Goal: Information Seeking & Learning: Learn about a topic

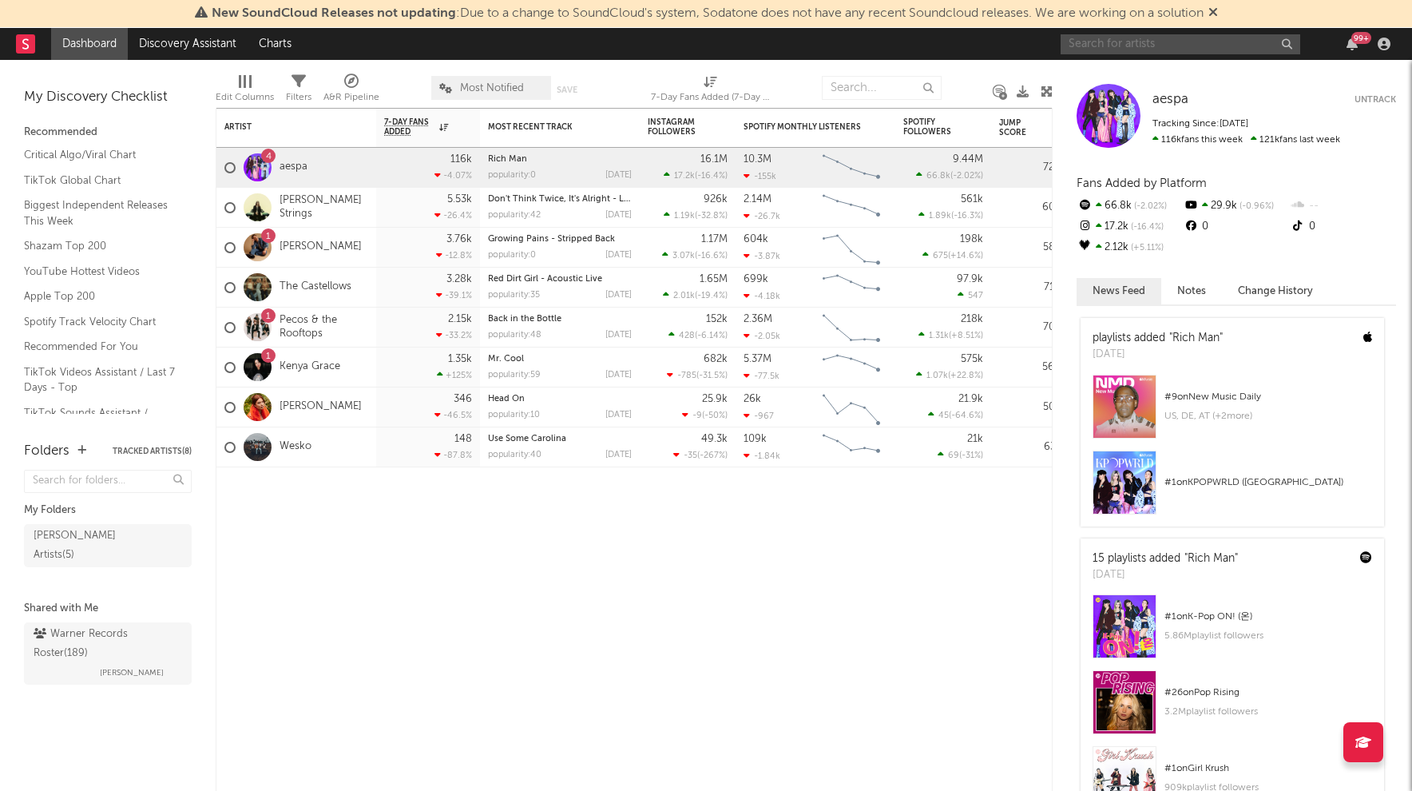
click at [1146, 45] on input "text" at bounding box center [1181, 44] width 240 height 20
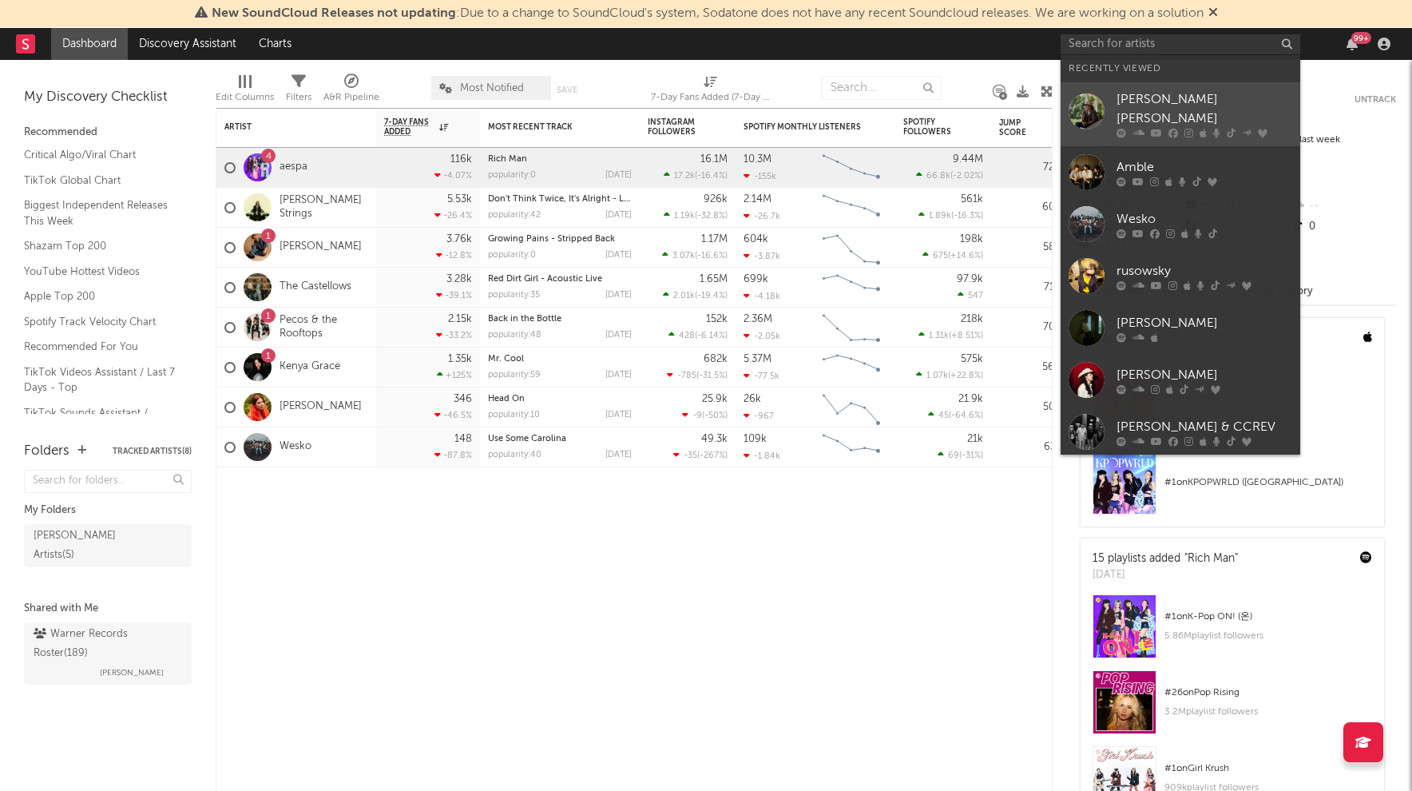
click at [1185, 99] on div "[PERSON_NAME] [PERSON_NAME]" at bounding box center [1205, 109] width 176 height 38
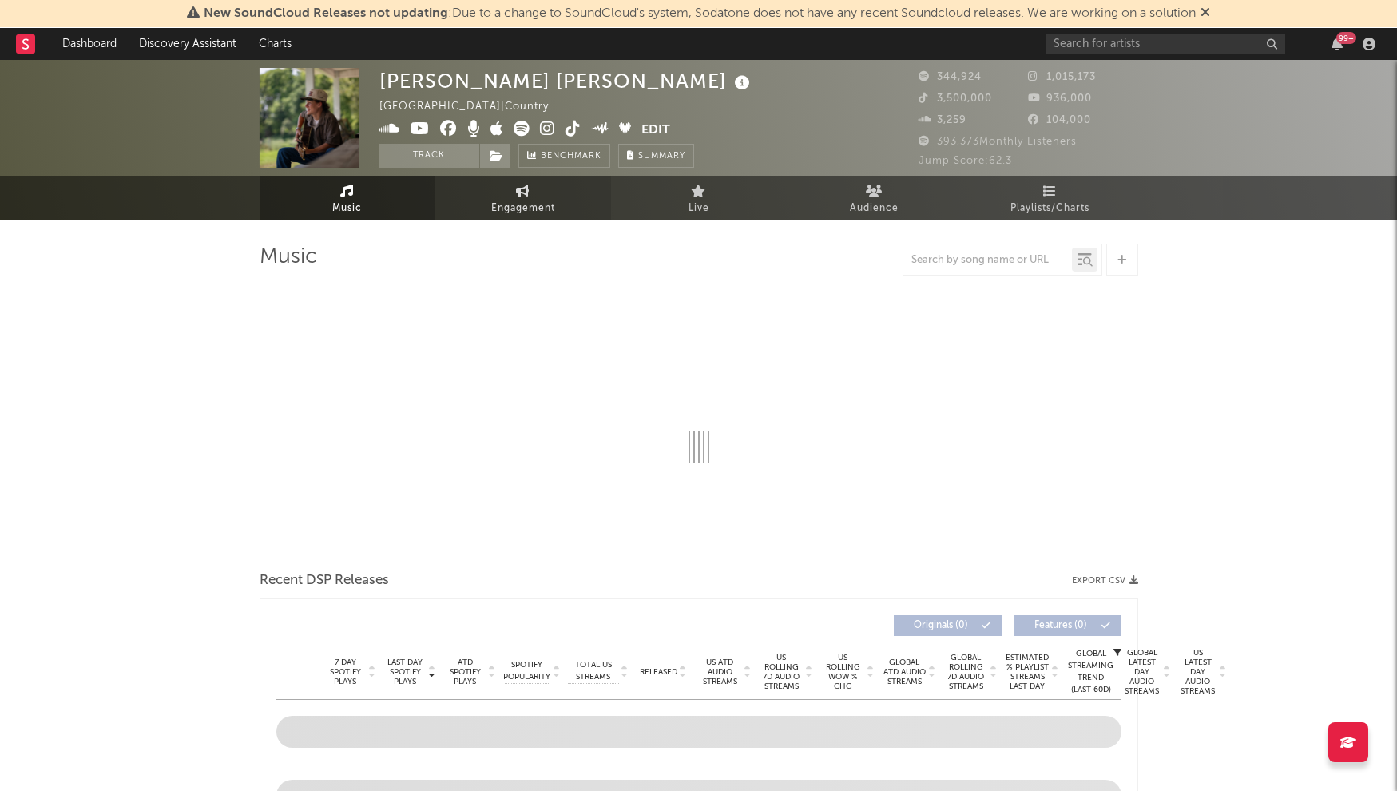
click at [527, 207] on span "Engagement" at bounding box center [523, 208] width 64 height 19
select select "1w"
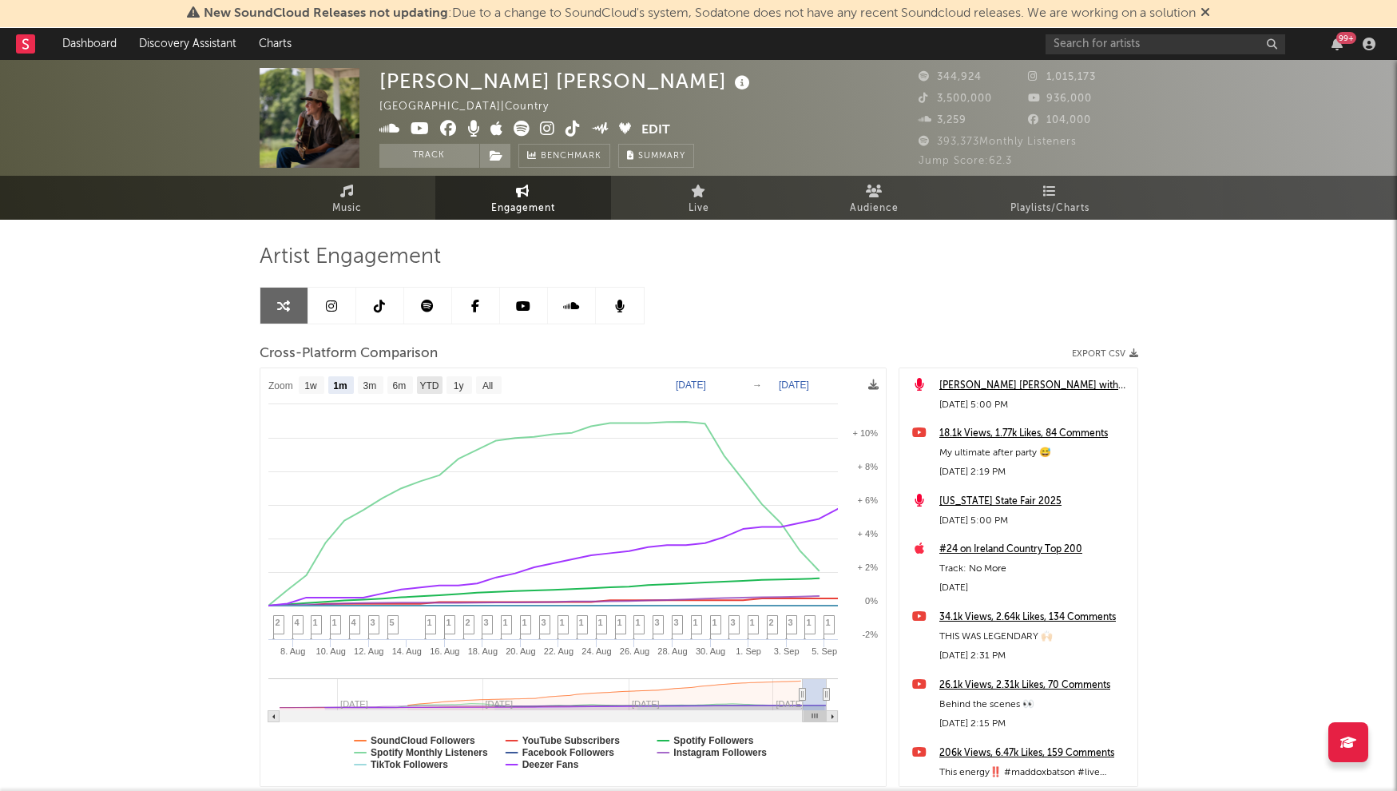
click at [426, 387] on text "YTD" at bounding box center [428, 385] width 19 height 11
select select "YTD"
type input "[DATE]"
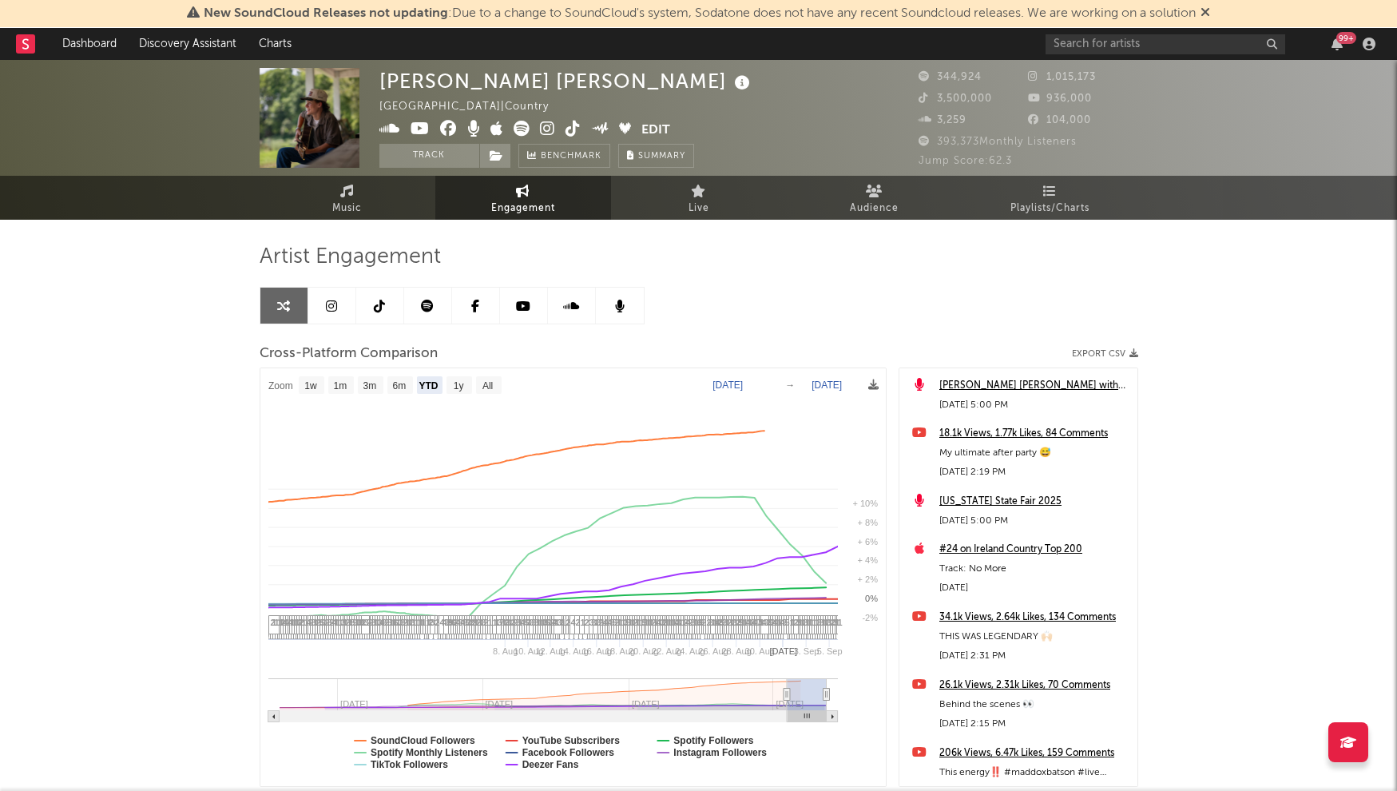
select select "1w"
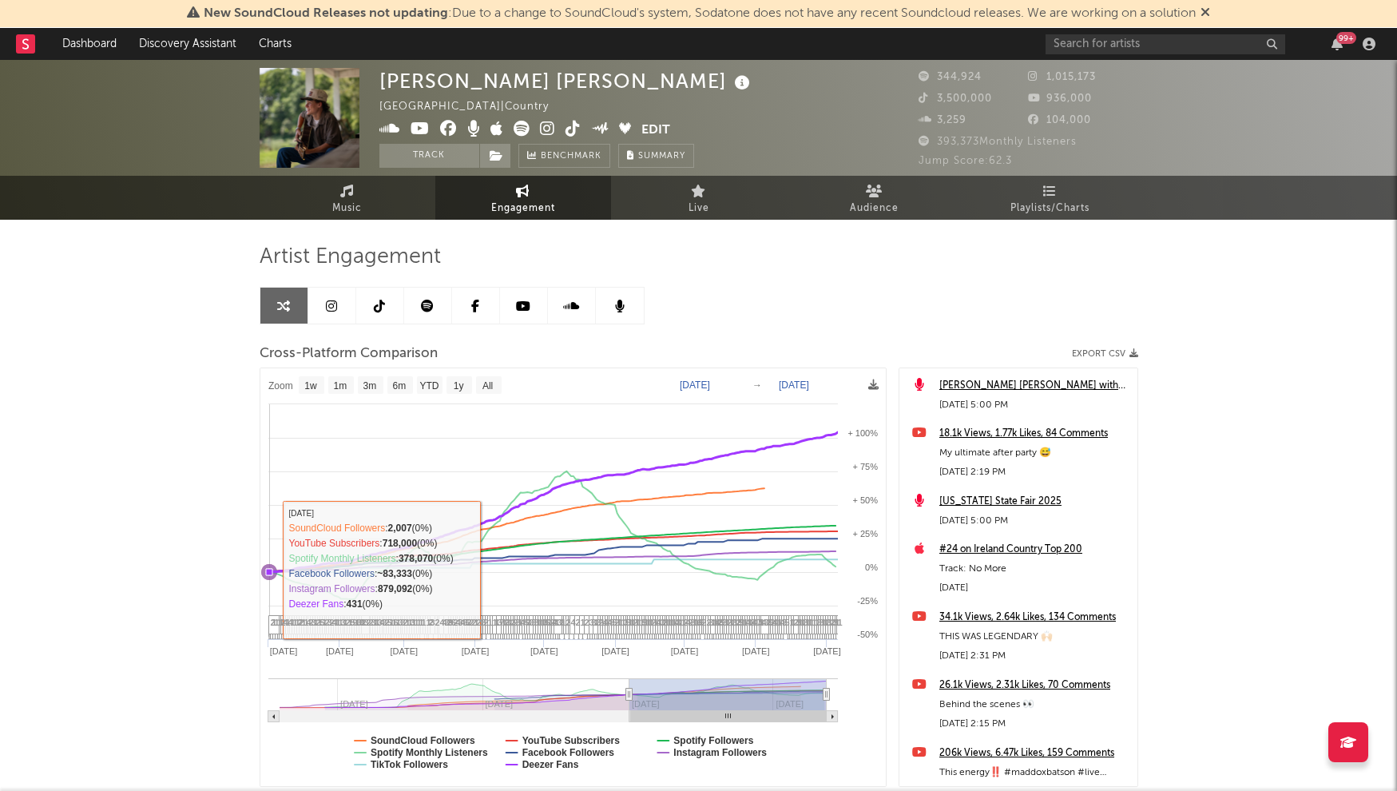
click at [264, 570] on icon at bounding box center [269, 572] width 16 height 16
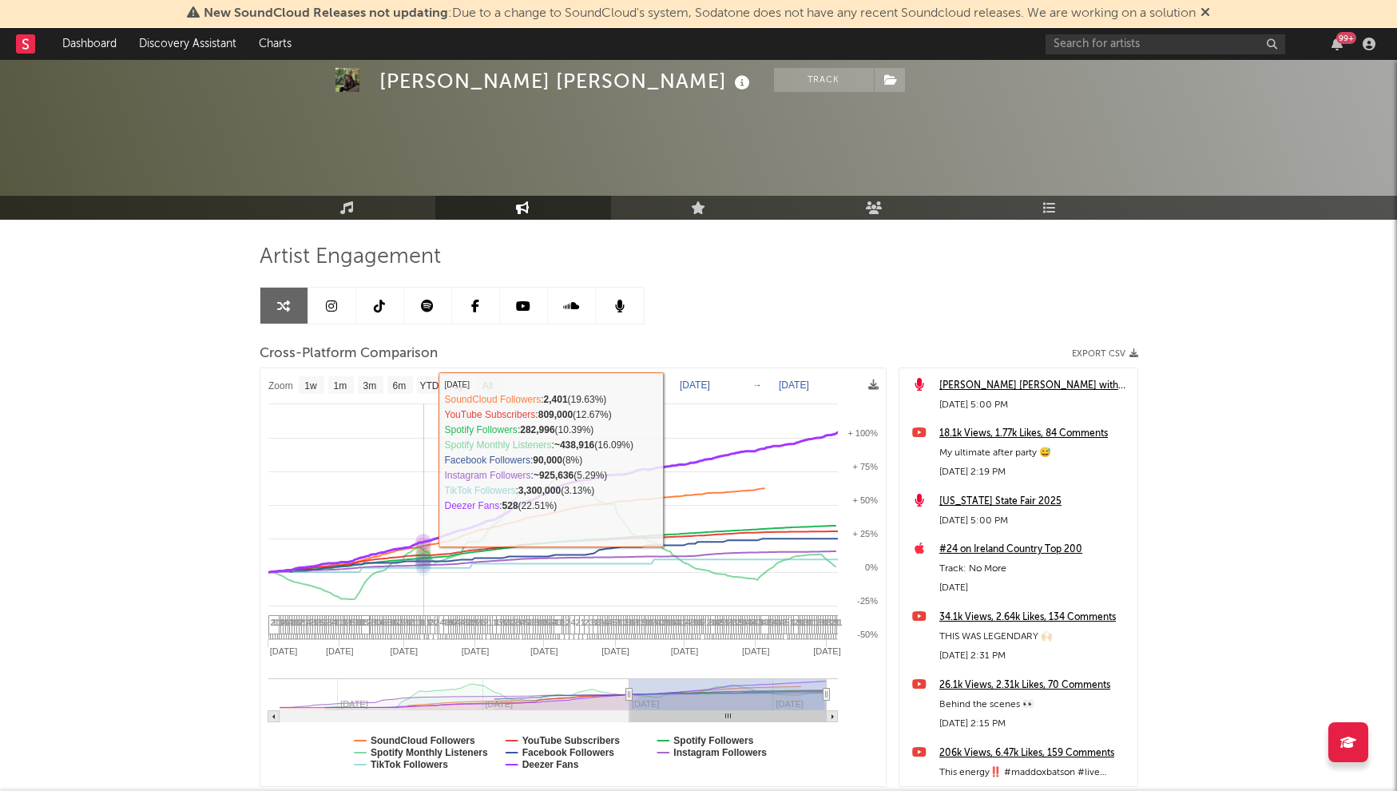
scroll to position [108, 0]
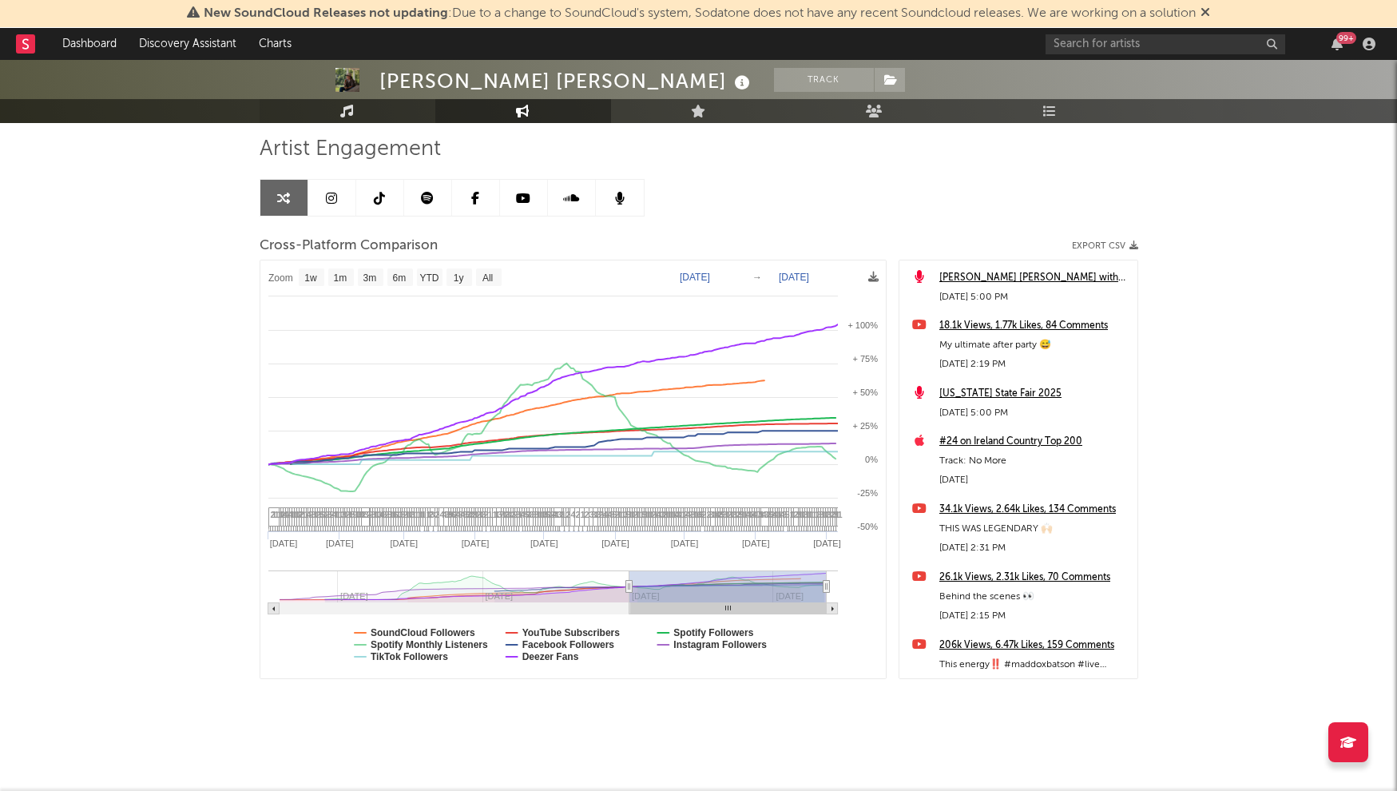
click at [345, 109] on icon at bounding box center [347, 111] width 14 height 13
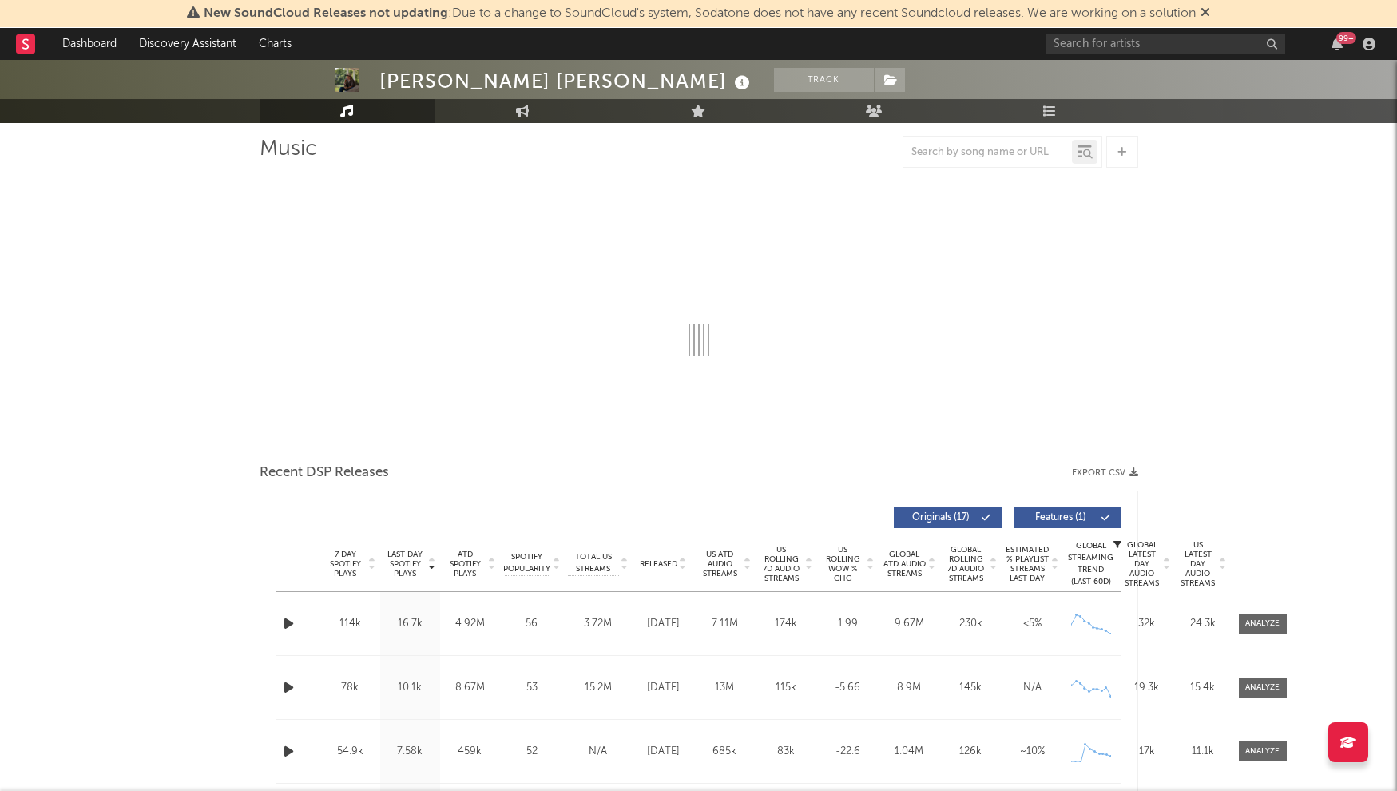
select select "6m"
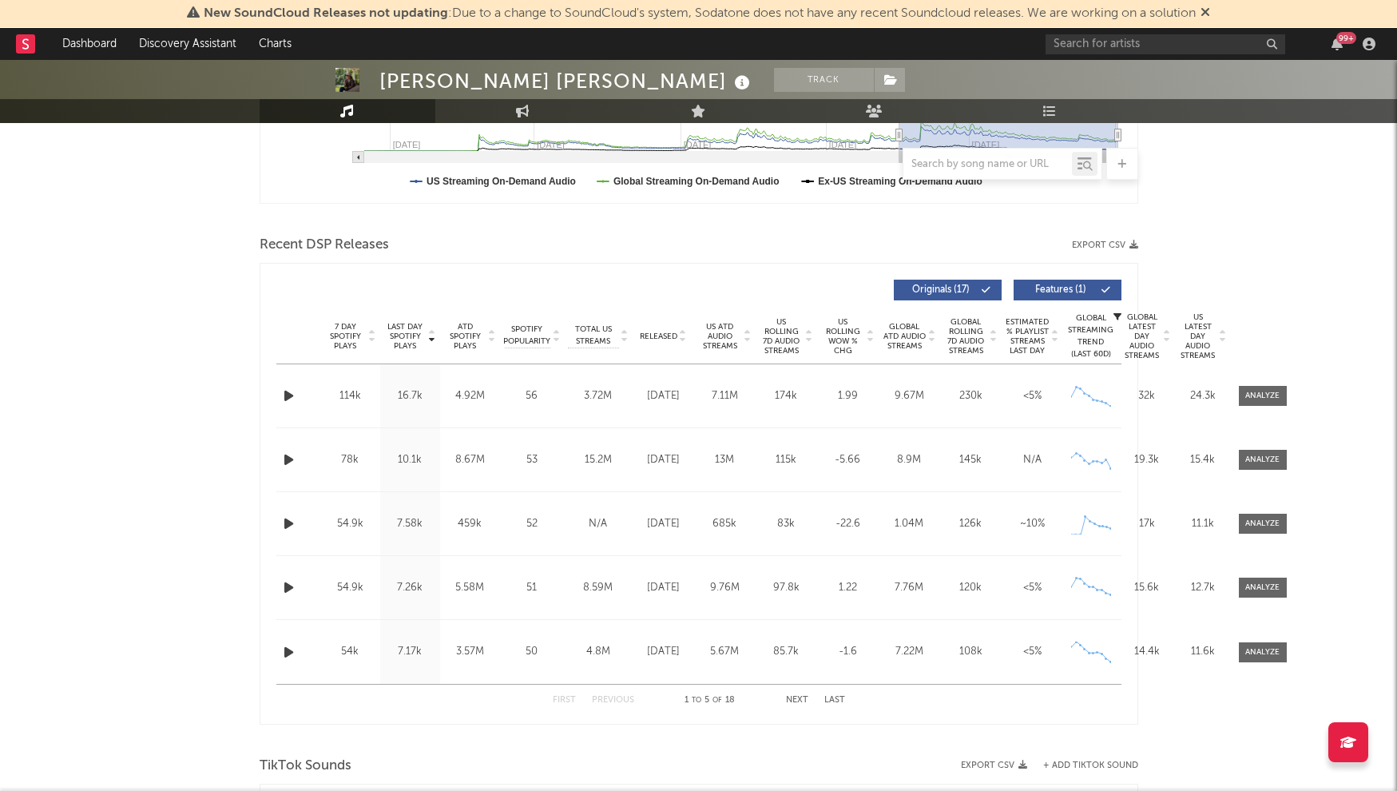
scroll to position [862, 0]
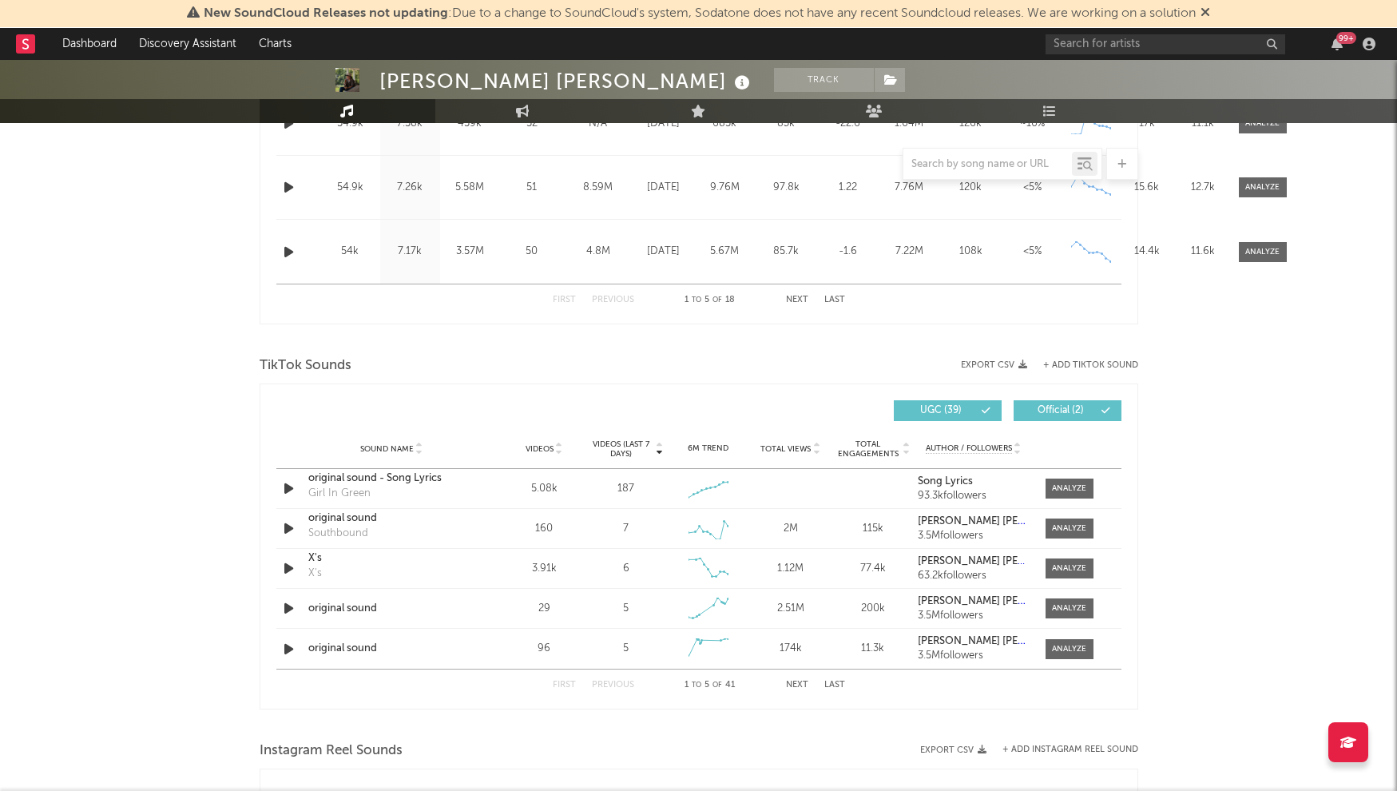
click at [818, 443] on icon at bounding box center [816, 446] width 8 height 6
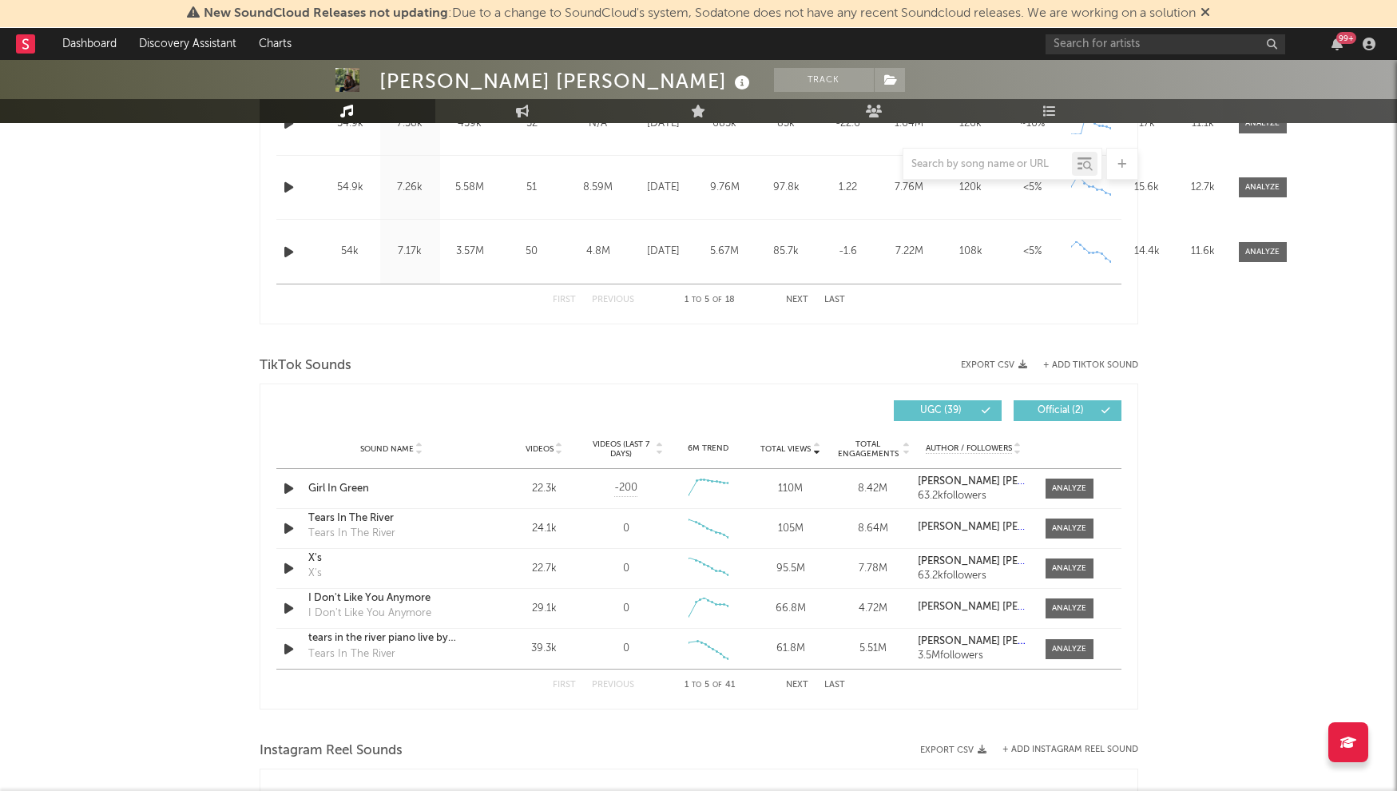
click at [818, 443] on icon at bounding box center [816, 446] width 8 height 6
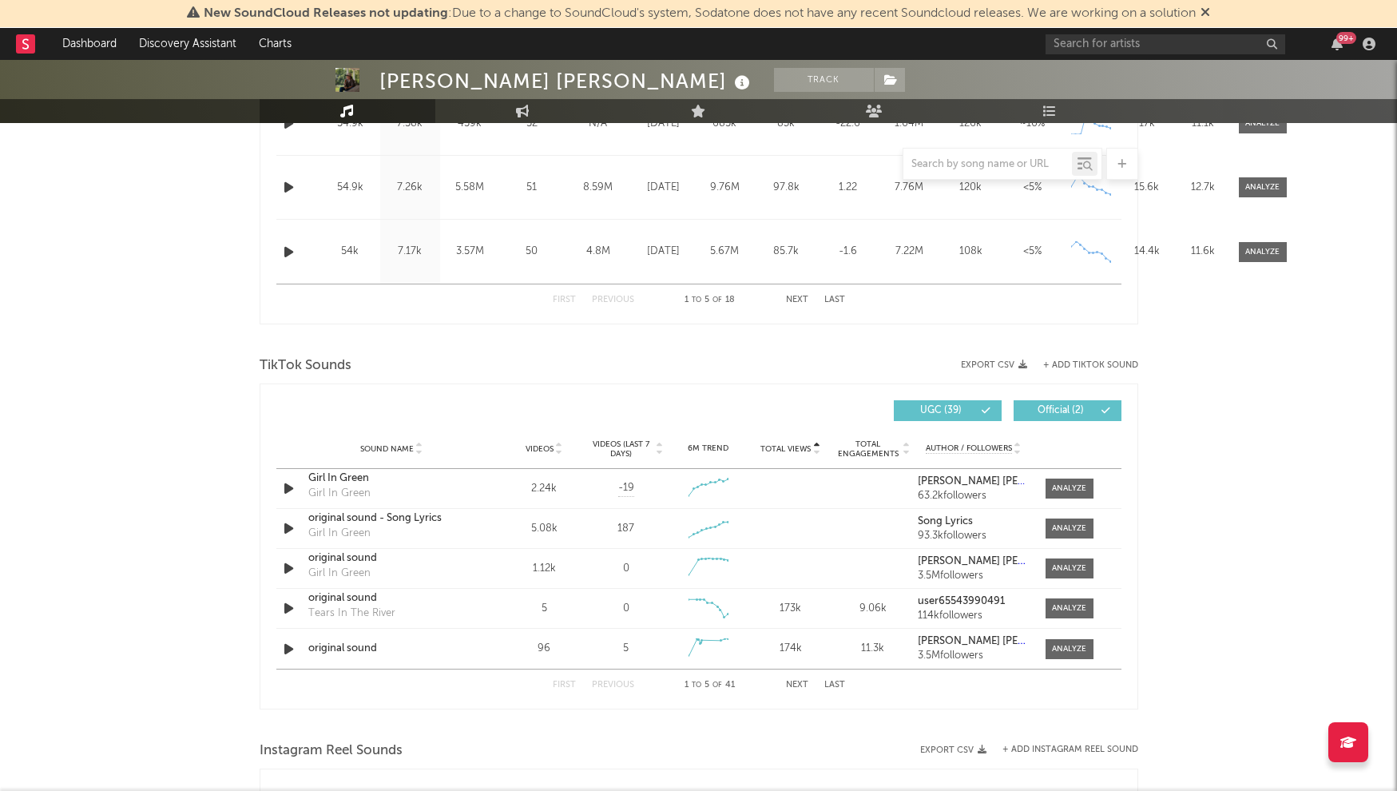
click at [1007, 364] on button "Export CSV" at bounding box center [994, 365] width 66 height 10
click at [817, 445] on icon at bounding box center [816, 446] width 8 height 6
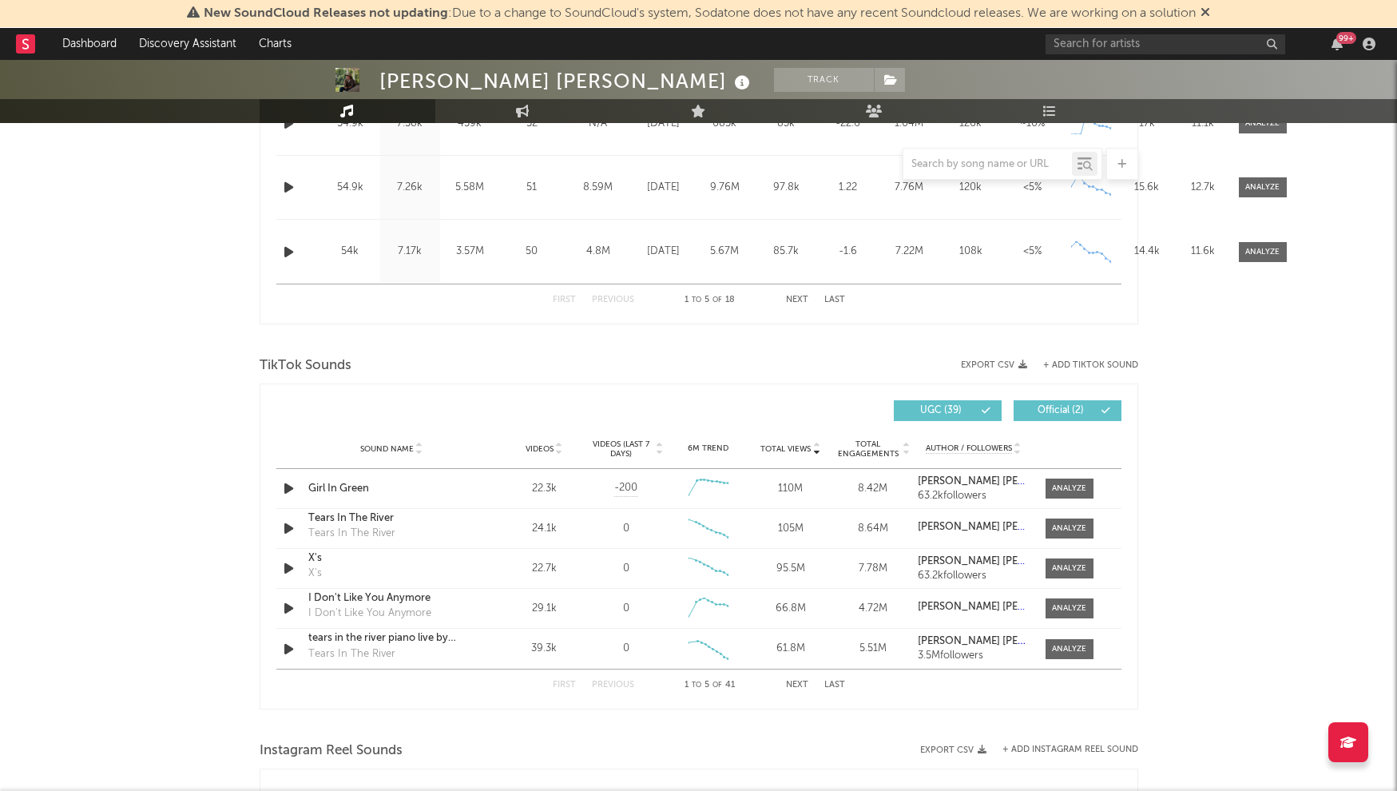
click at [800, 683] on button "Next" at bounding box center [797, 685] width 22 height 9
click at [561, 682] on button "First" at bounding box center [564, 685] width 23 height 9
click at [811, 688] on div "First Previous 1 to 5 of 41 Next Last" at bounding box center [699, 684] width 292 height 31
click at [800, 686] on button "Next" at bounding box center [797, 685] width 22 height 9
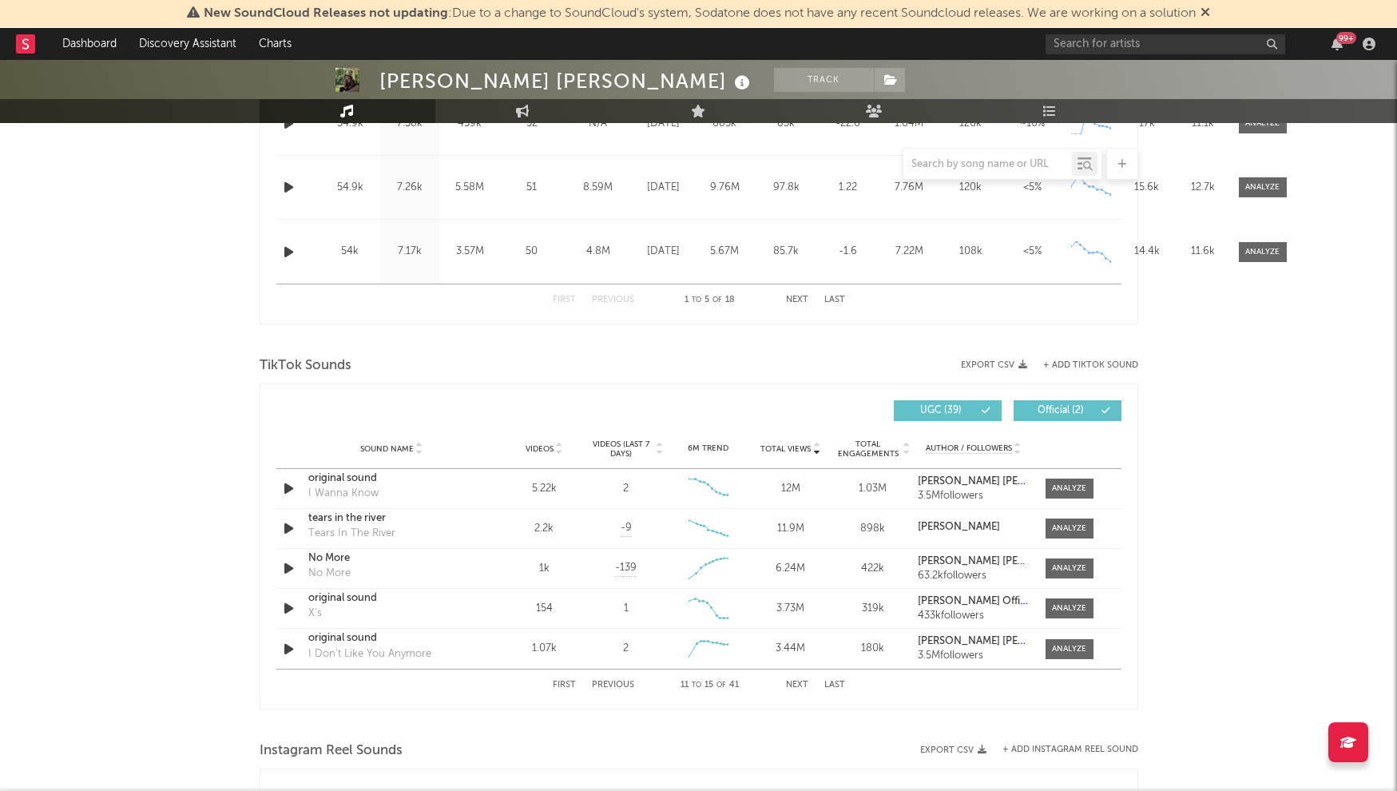
click at [800, 686] on button "Next" at bounding box center [797, 685] width 22 height 9
click at [610, 681] on button "Previous" at bounding box center [613, 685] width 42 height 9
click at [800, 685] on button "Next" at bounding box center [797, 685] width 22 height 9
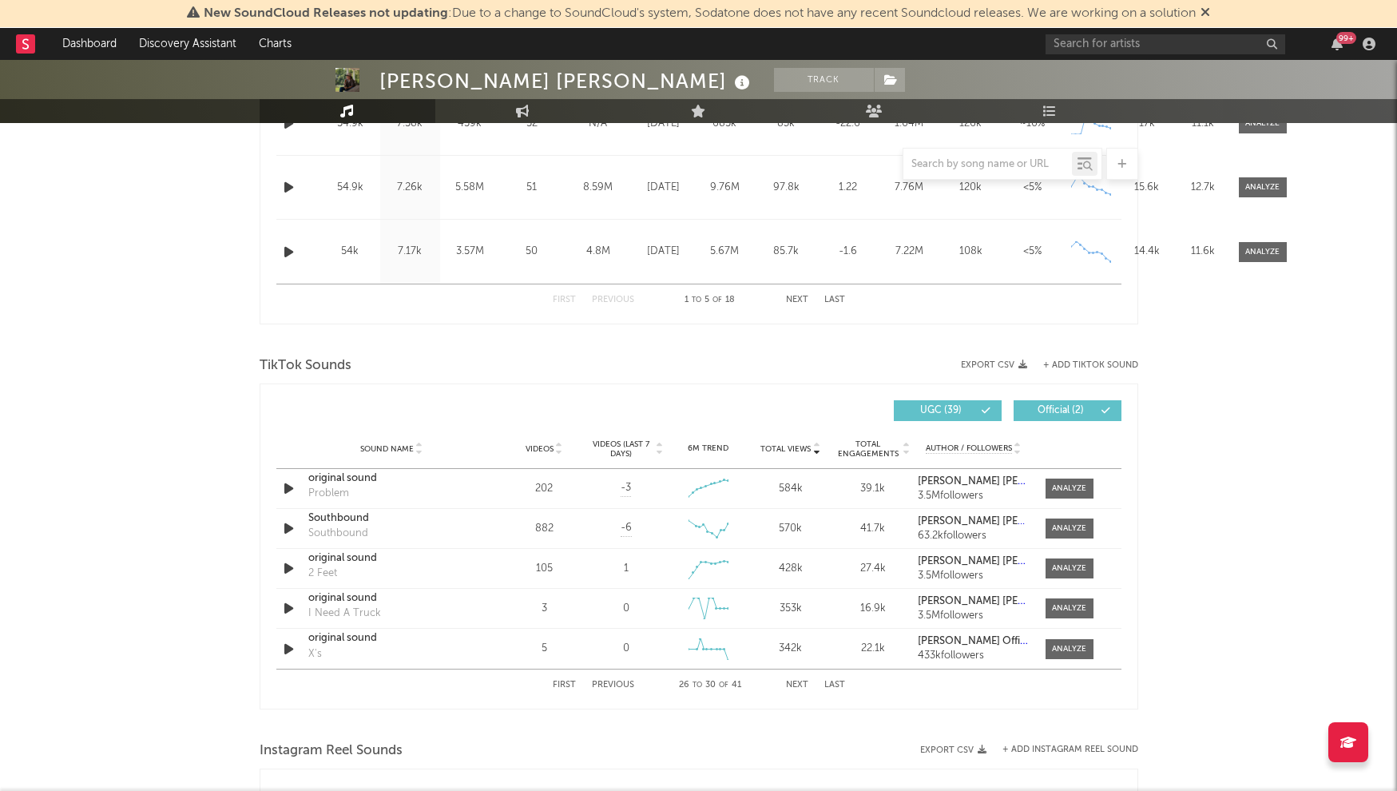
click at [800, 685] on button "Next" at bounding box center [797, 685] width 22 height 9
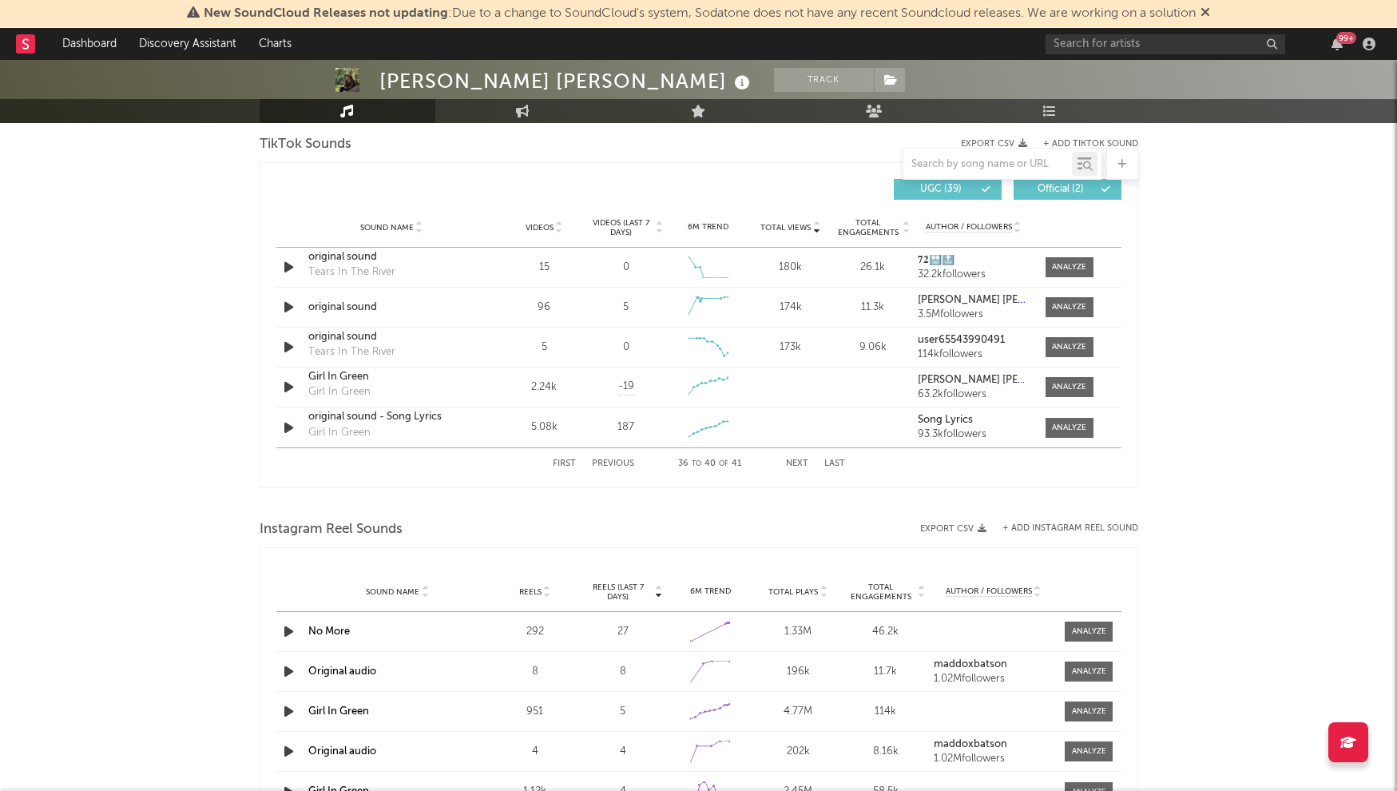
scroll to position [1214, 0]
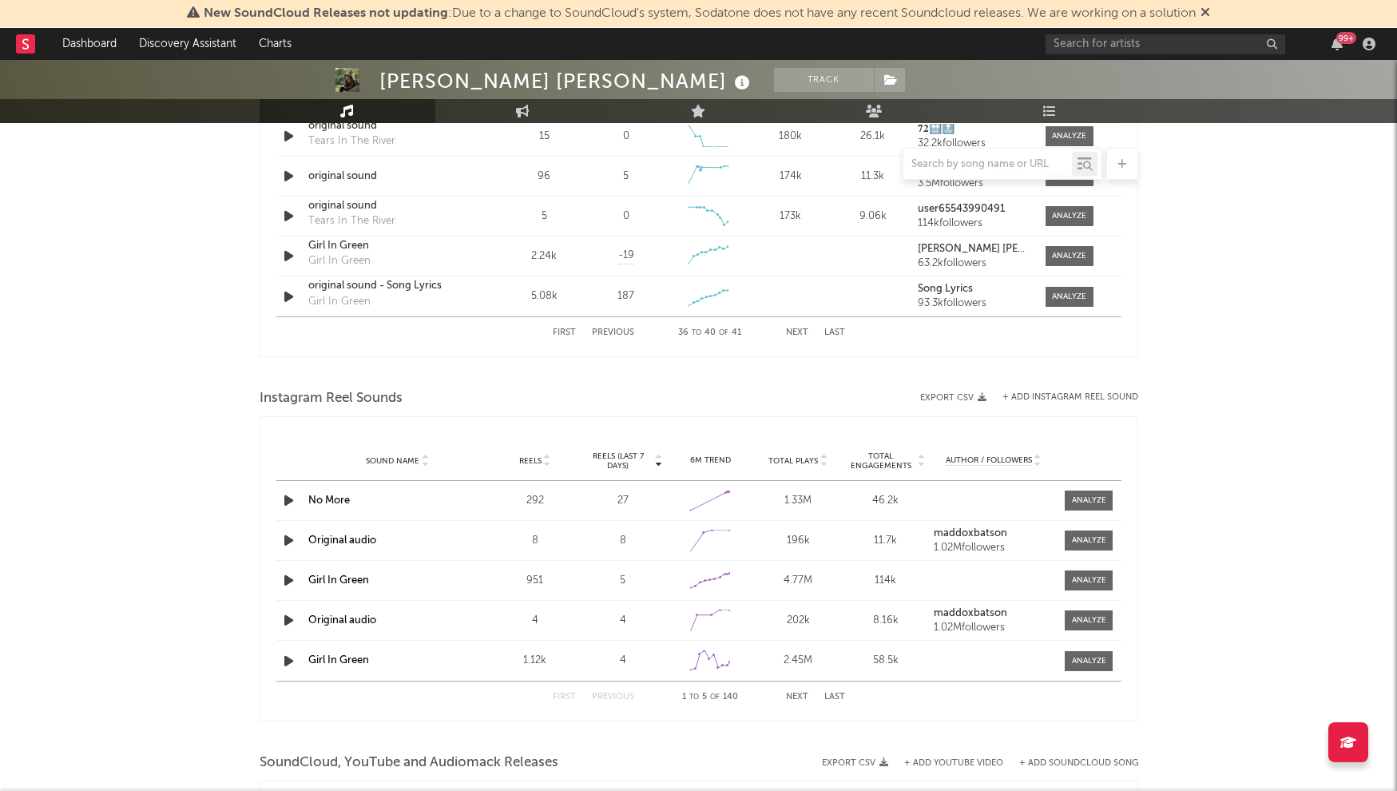
click at [824, 455] on icon at bounding box center [824, 458] width 8 height 6
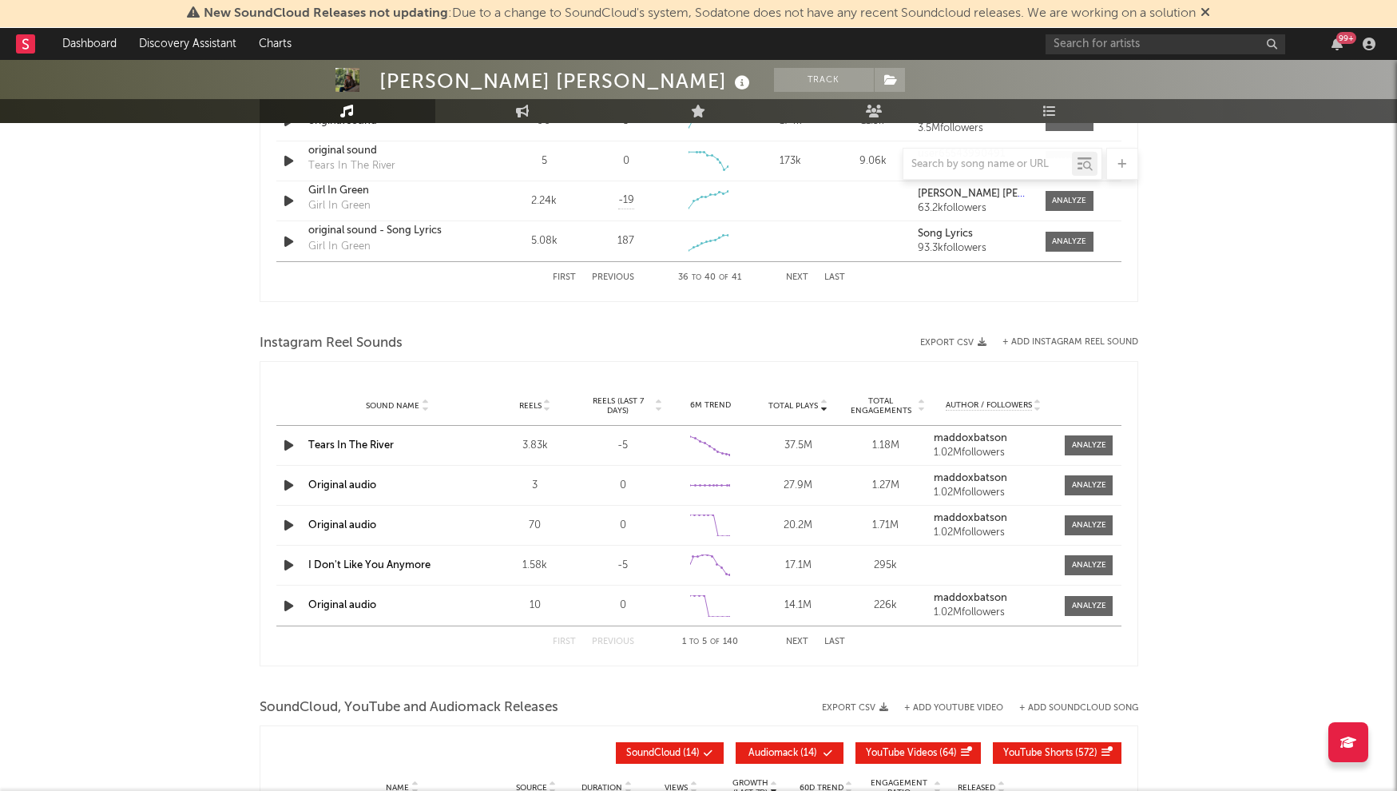
scroll to position [1273, 0]
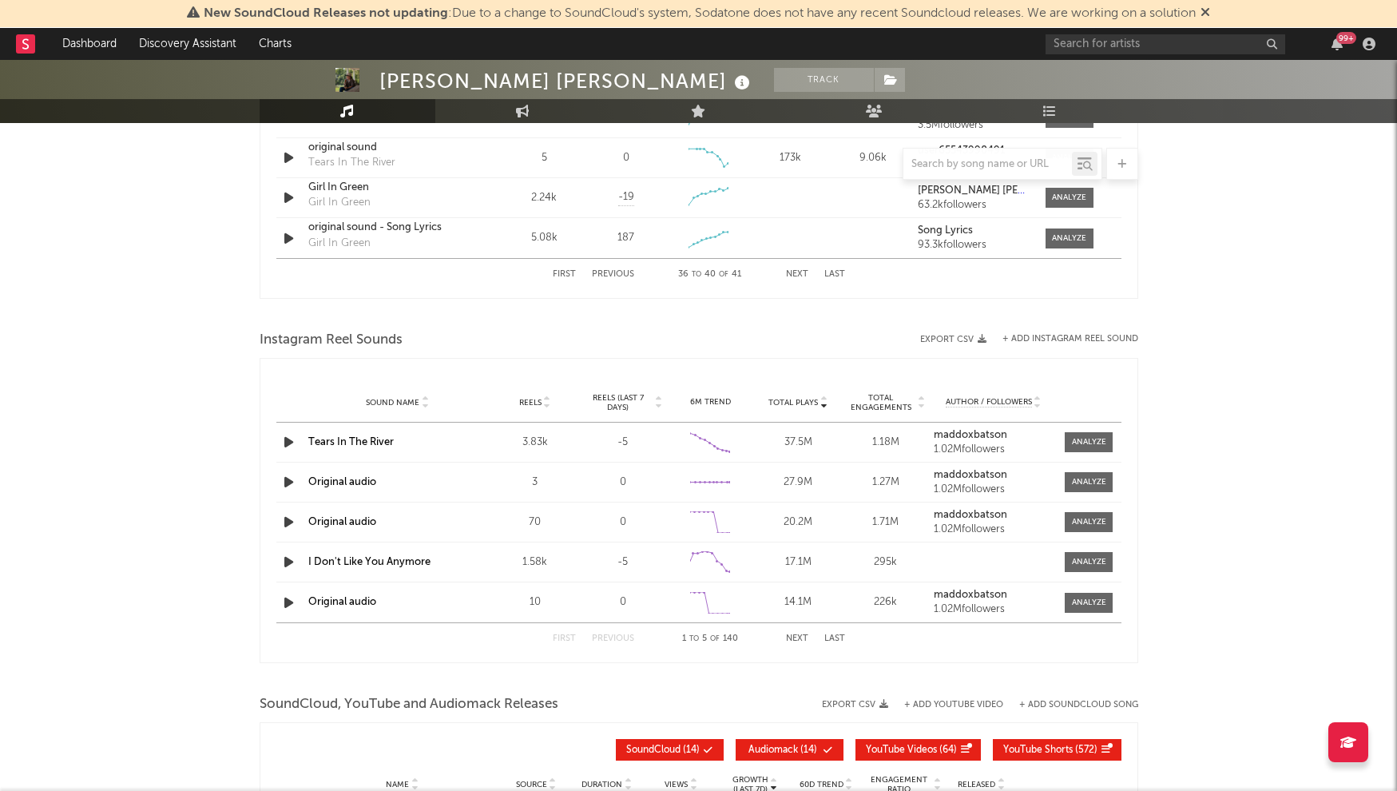
click at [801, 635] on button "Next" at bounding box center [797, 638] width 22 height 9
click at [802, 635] on button "Next" at bounding box center [797, 638] width 22 height 9
click at [800, 635] on button "Next" at bounding box center [797, 638] width 22 height 9
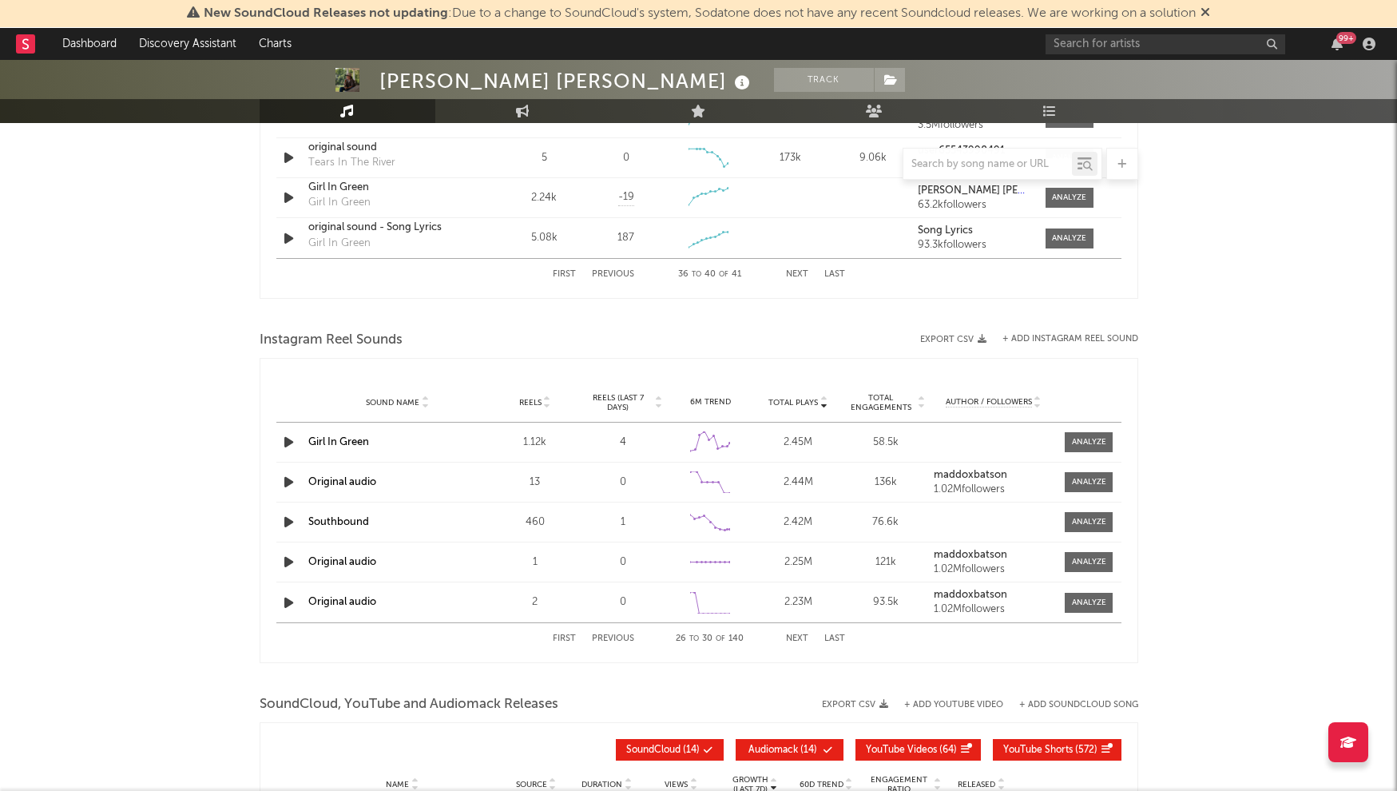
click at [800, 635] on button "Next" at bounding box center [797, 638] width 22 height 9
click at [799, 637] on button "Next" at bounding box center [797, 638] width 22 height 9
click at [799, 639] on button "Next" at bounding box center [797, 638] width 22 height 9
click at [796, 638] on button "Next" at bounding box center [797, 638] width 22 height 9
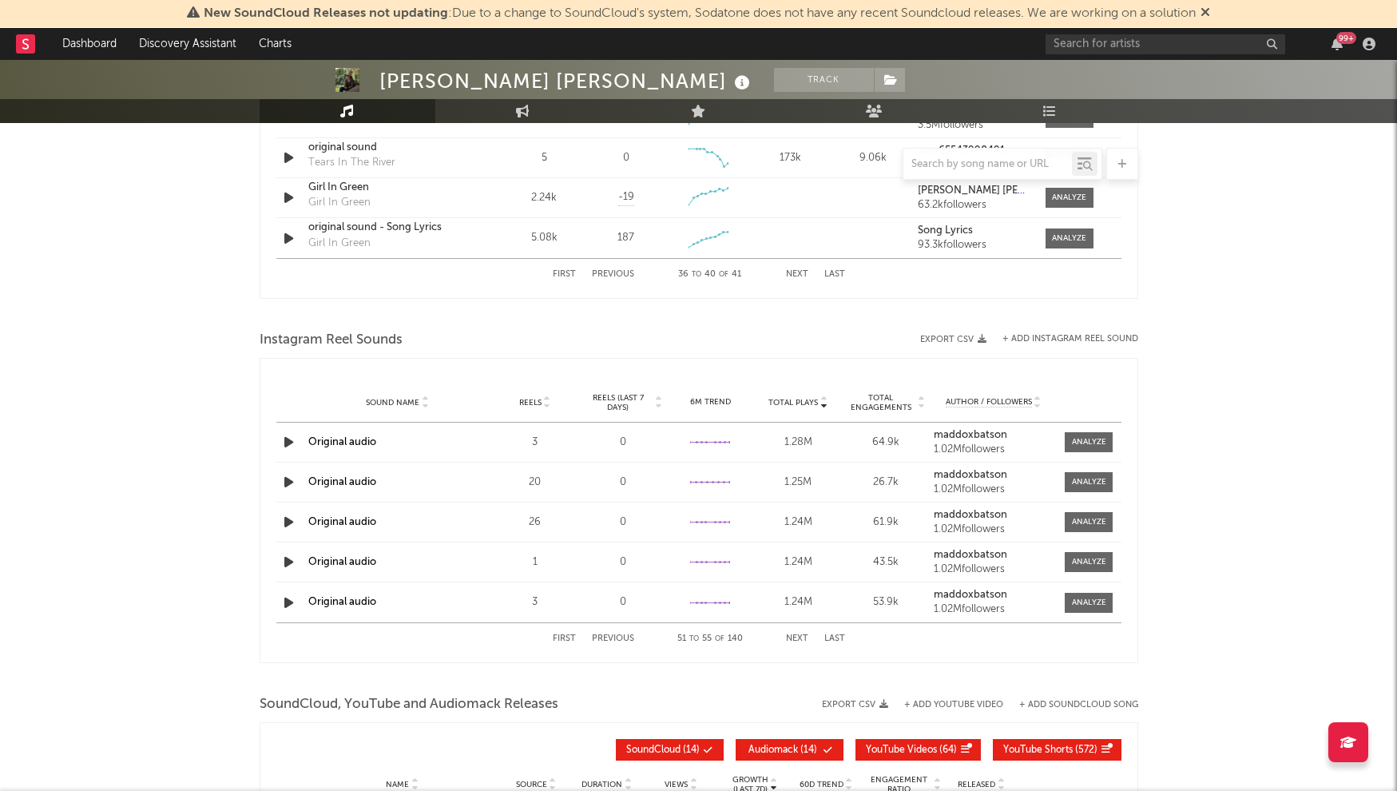
click at [796, 638] on button "Next" at bounding box center [797, 638] width 22 height 9
click at [800, 640] on button "Next" at bounding box center [797, 638] width 22 height 9
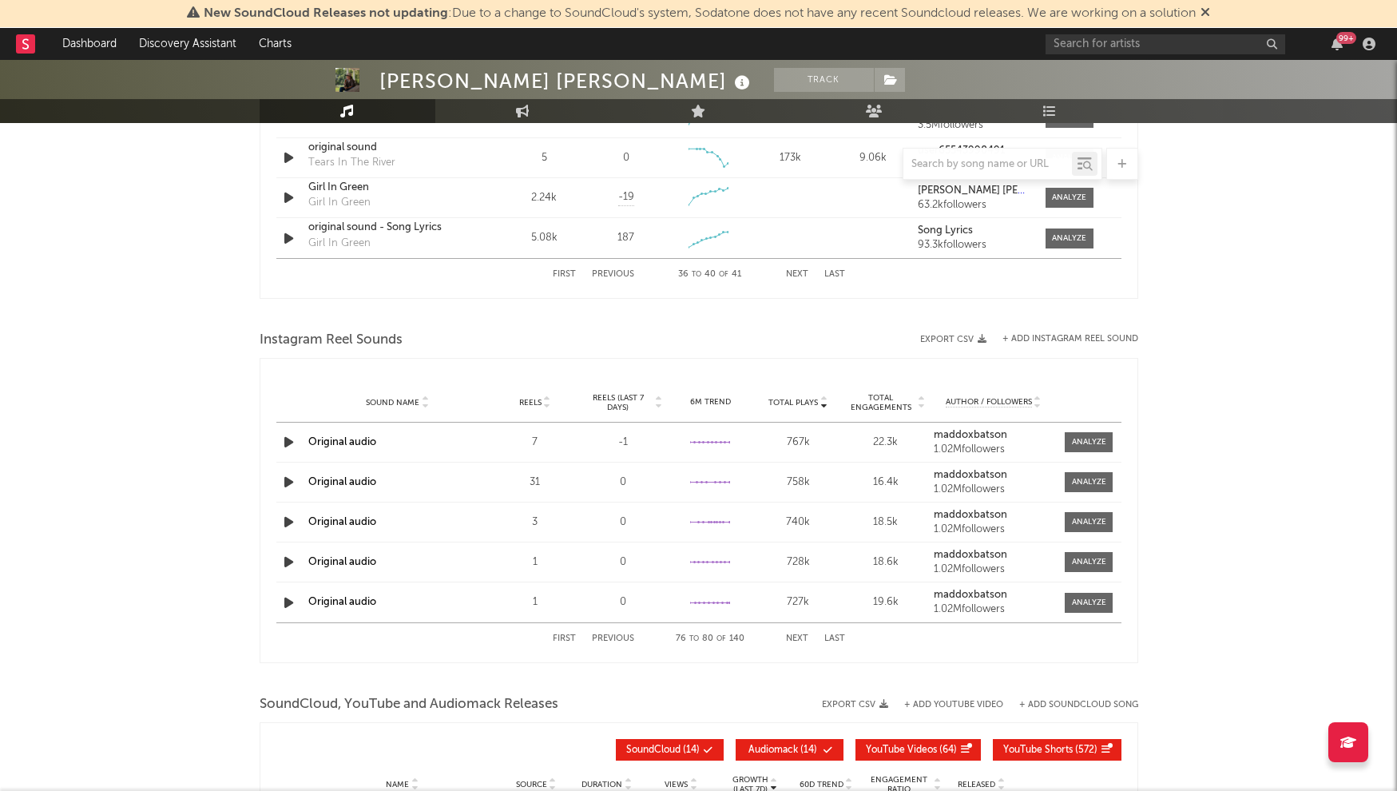
click at [800, 640] on button "Next" at bounding box center [797, 638] width 22 height 9
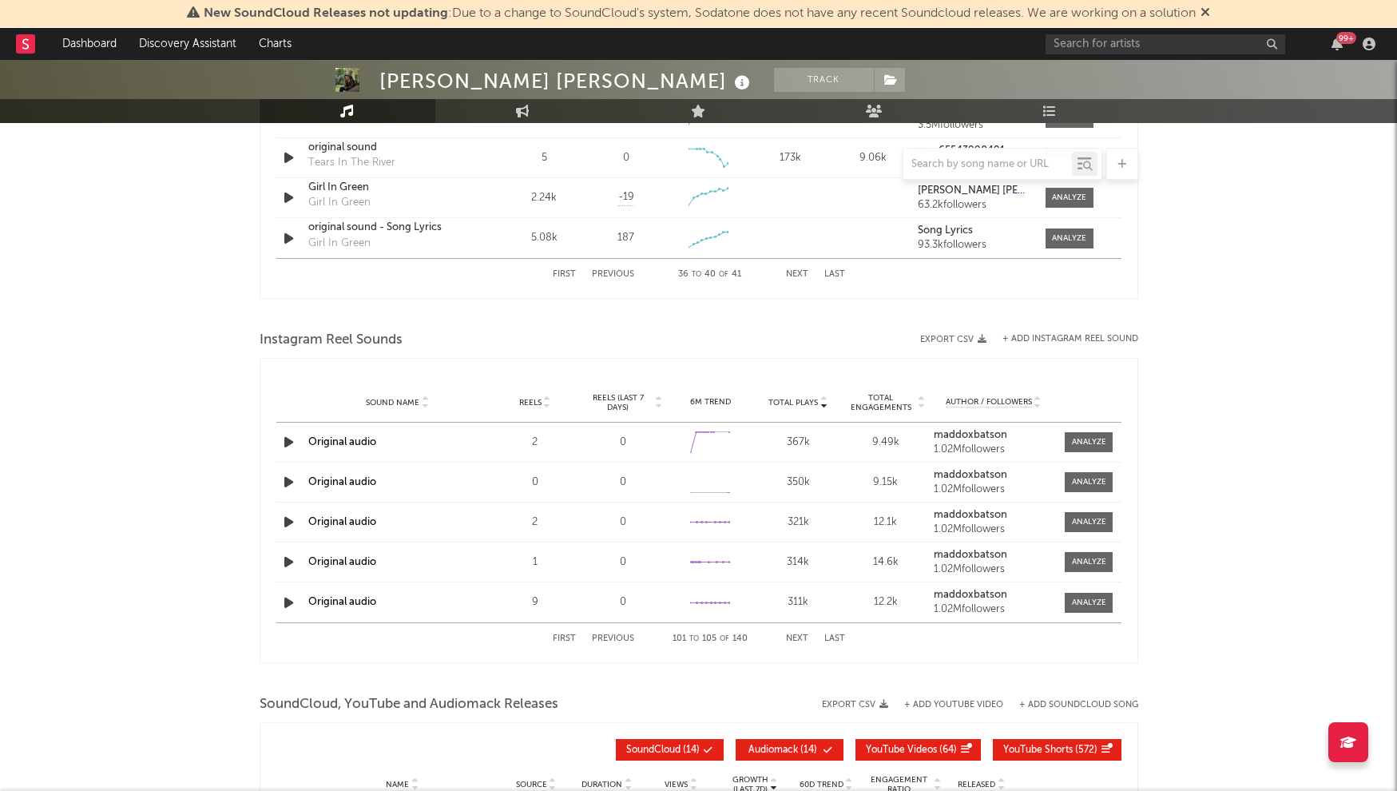
click at [800, 640] on button "Next" at bounding box center [797, 638] width 22 height 9
click at [799, 640] on button "Next" at bounding box center [797, 638] width 22 height 9
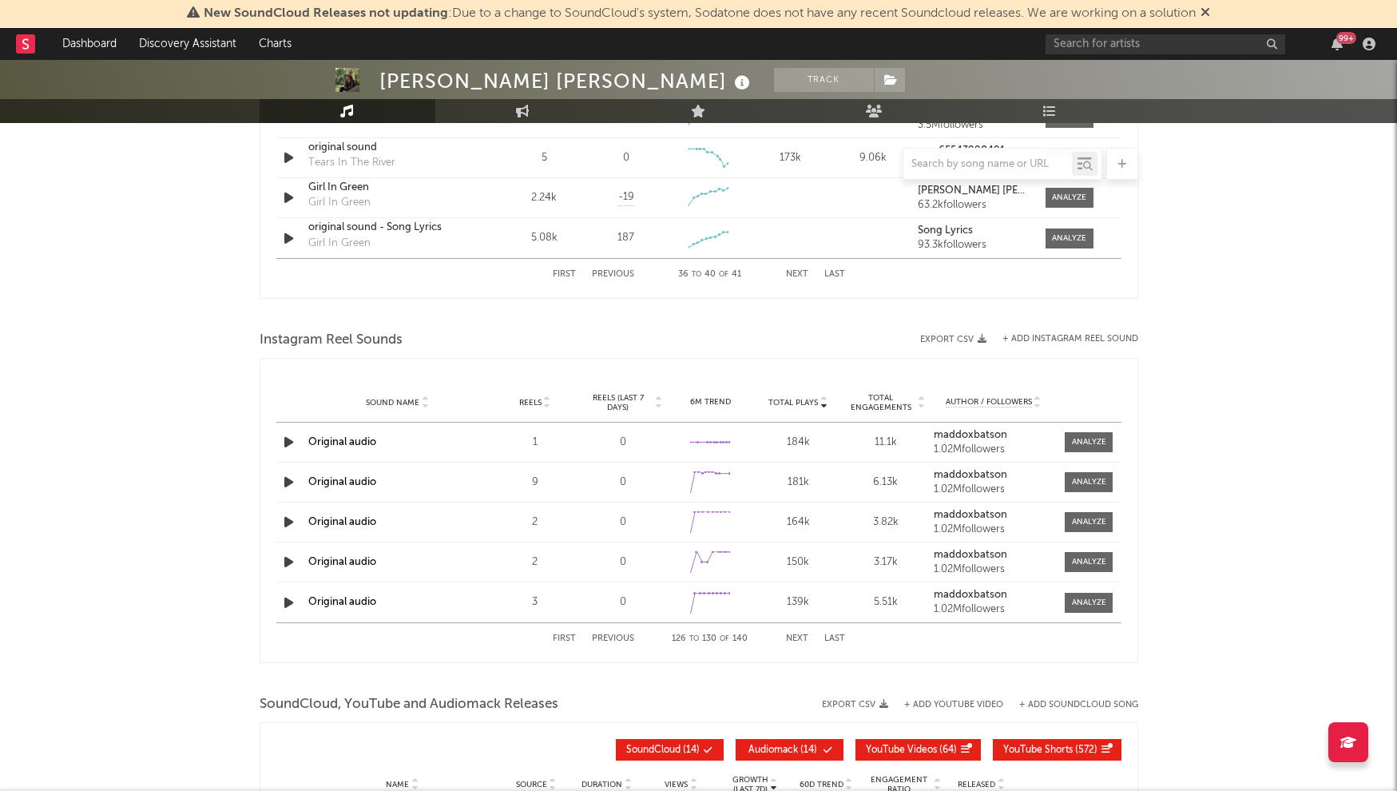
click at [799, 640] on button "Next" at bounding box center [797, 638] width 22 height 9
click at [562, 641] on button "First" at bounding box center [564, 638] width 23 height 9
click at [794, 632] on div "First Previous 1 to 5 of 140 Next Last" at bounding box center [699, 638] width 292 height 31
click at [796, 641] on button "Next" at bounding box center [797, 638] width 22 height 9
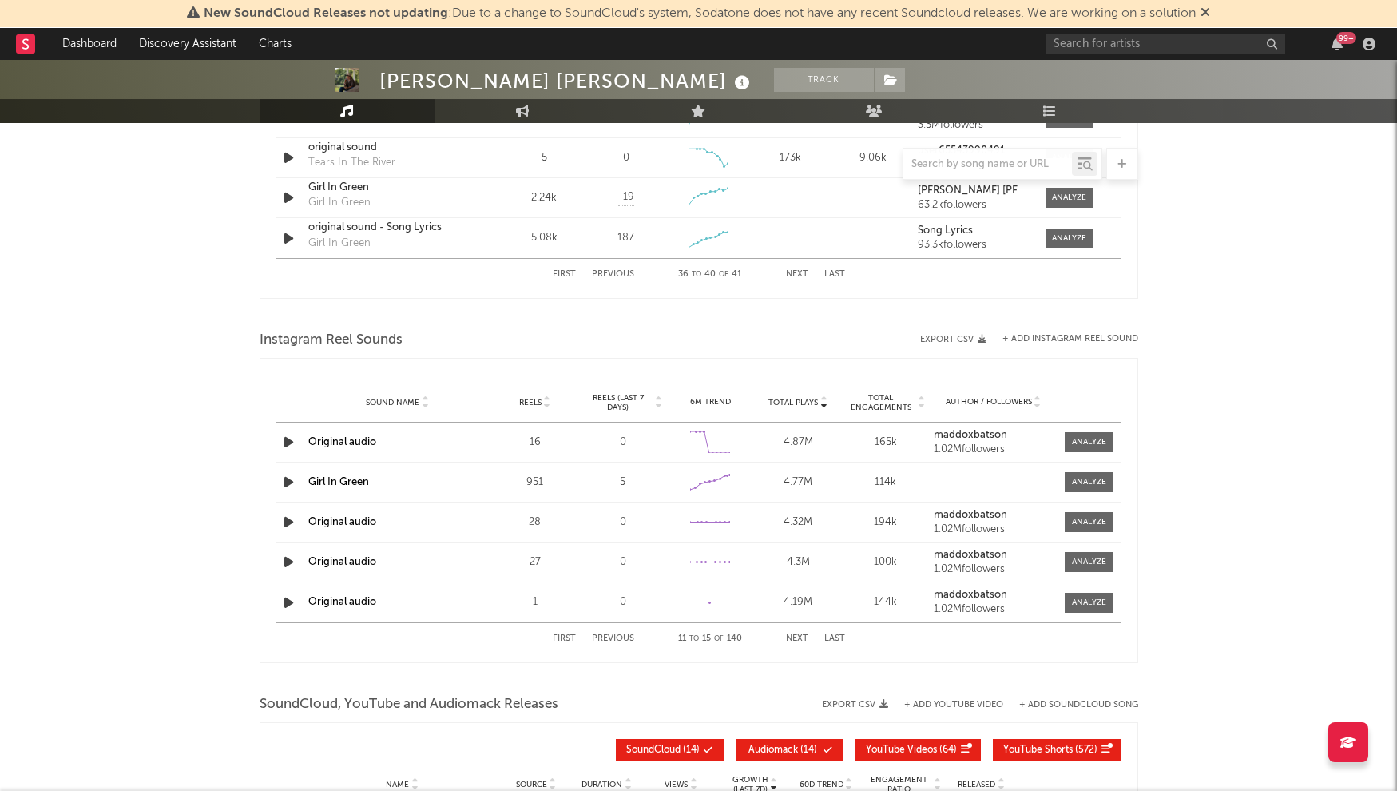
click at [796, 641] on button "Next" at bounding box center [797, 638] width 22 height 9
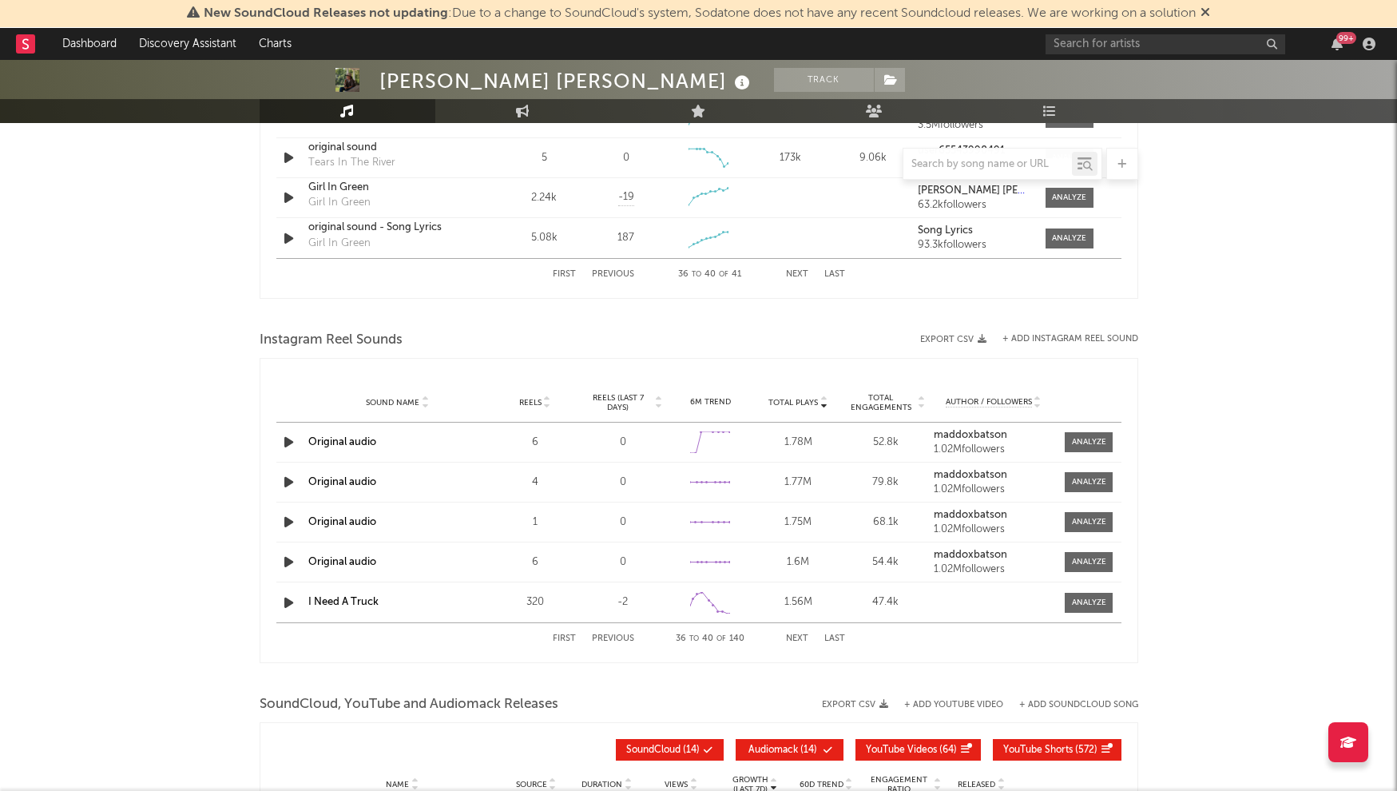
click at [796, 641] on button "Next" at bounding box center [797, 638] width 22 height 9
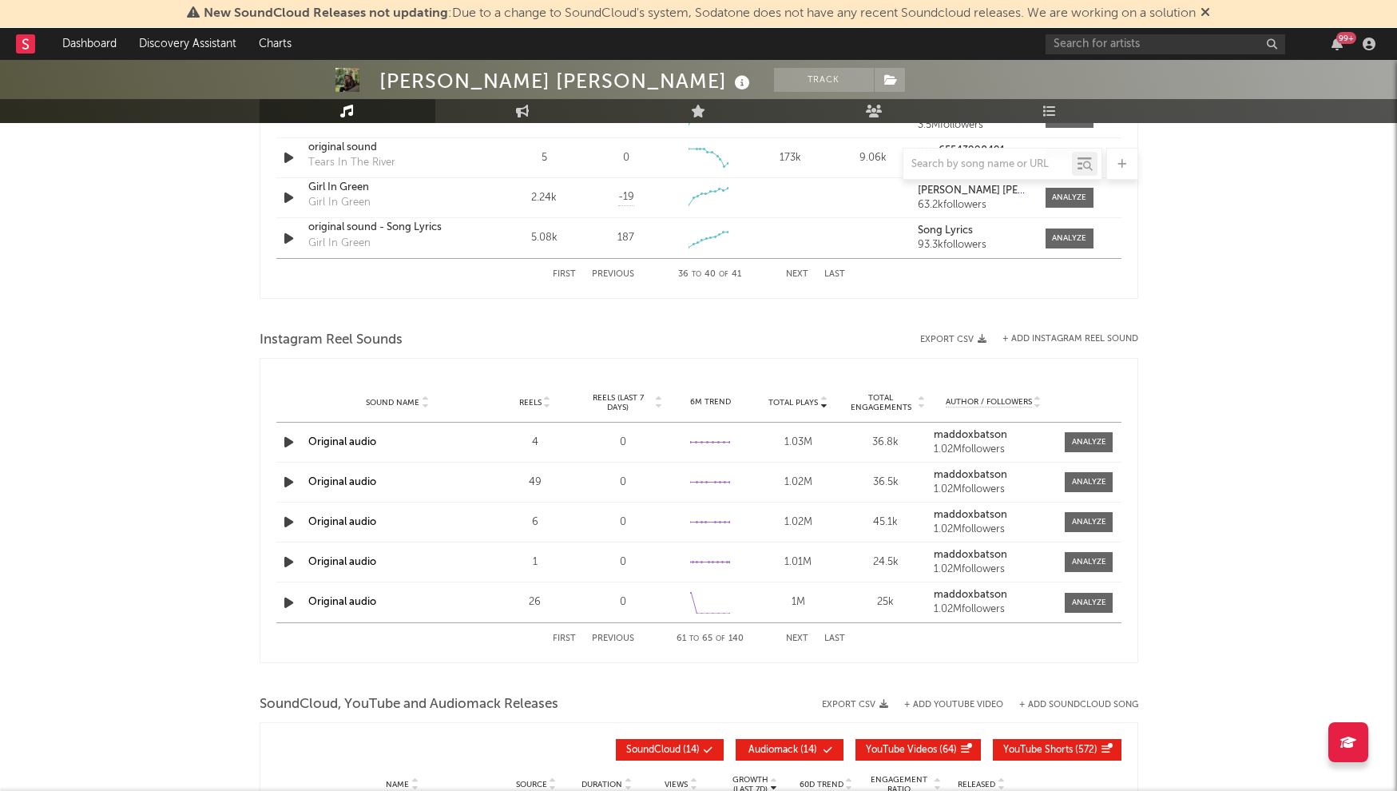
click at [796, 641] on button "Next" at bounding box center [797, 638] width 22 height 9
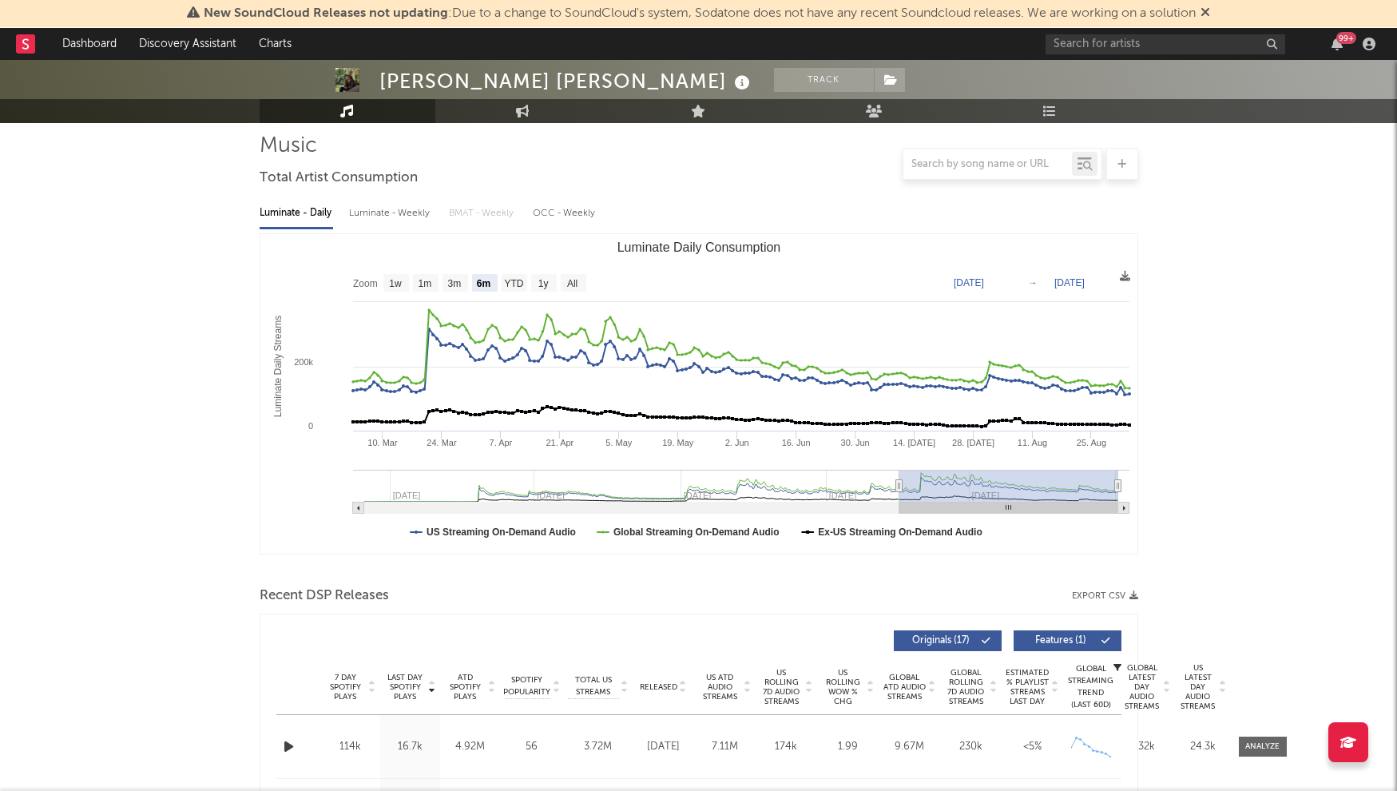
scroll to position [0, 0]
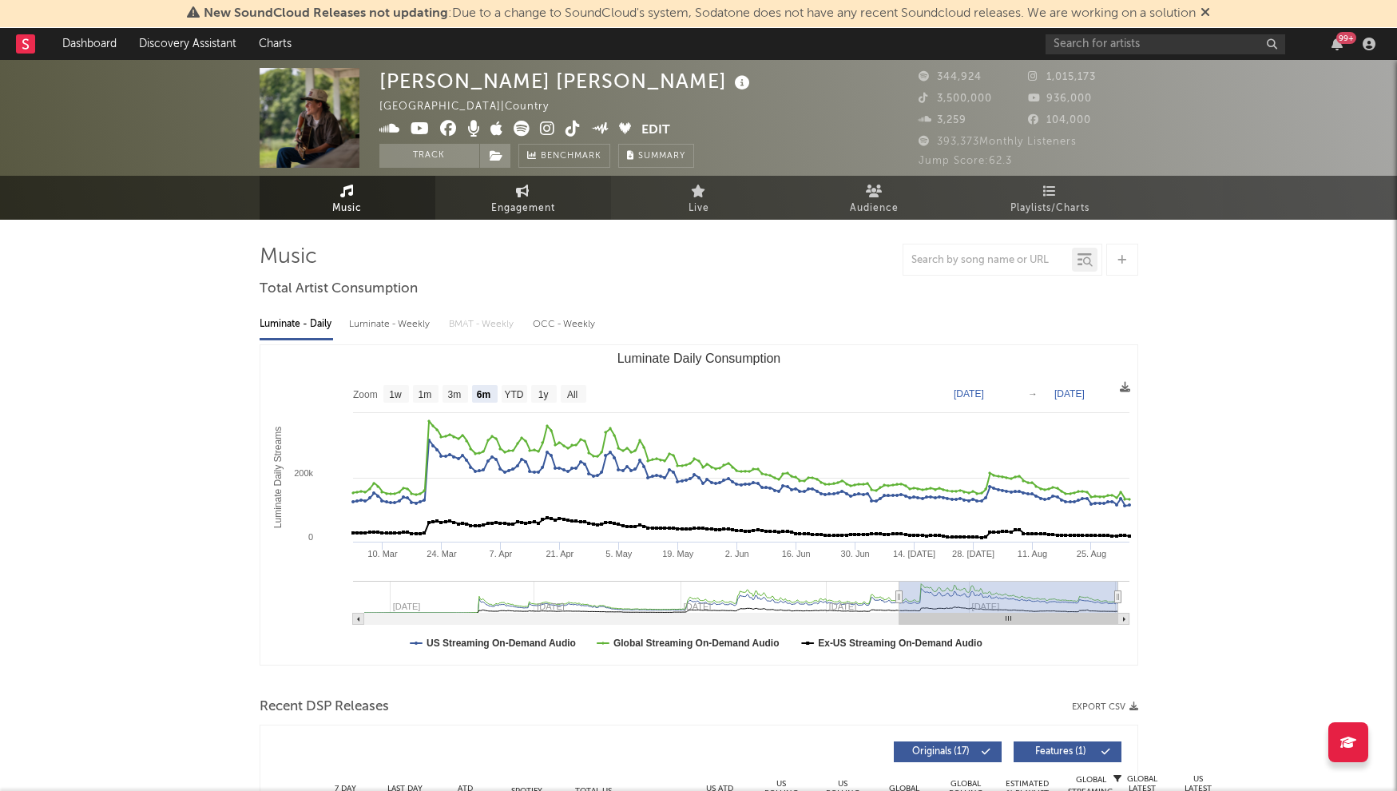
click at [522, 189] on icon at bounding box center [523, 191] width 14 height 13
select select "1w"
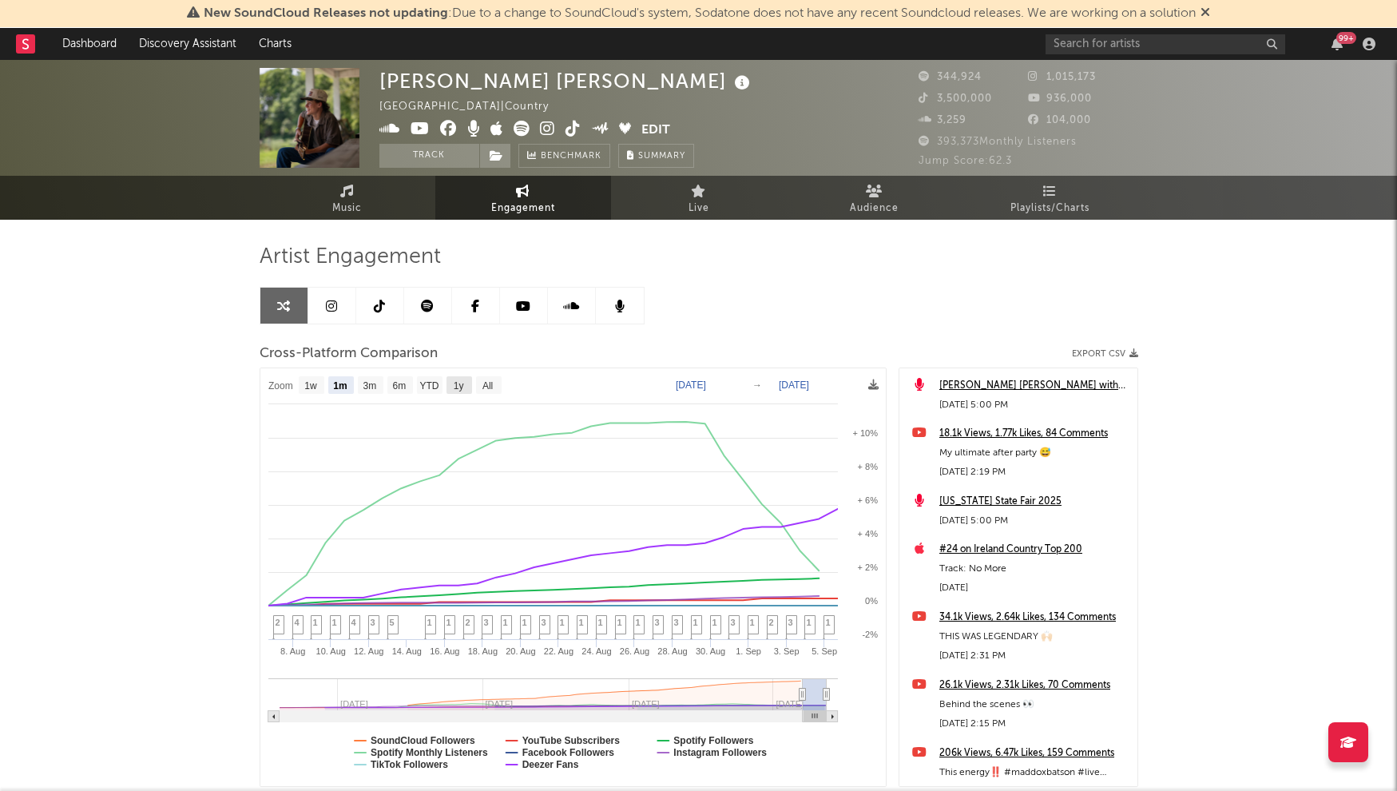
click at [460, 383] on text "1y" at bounding box center [458, 385] width 10 height 11
select select "1y"
type input "[DATE]"
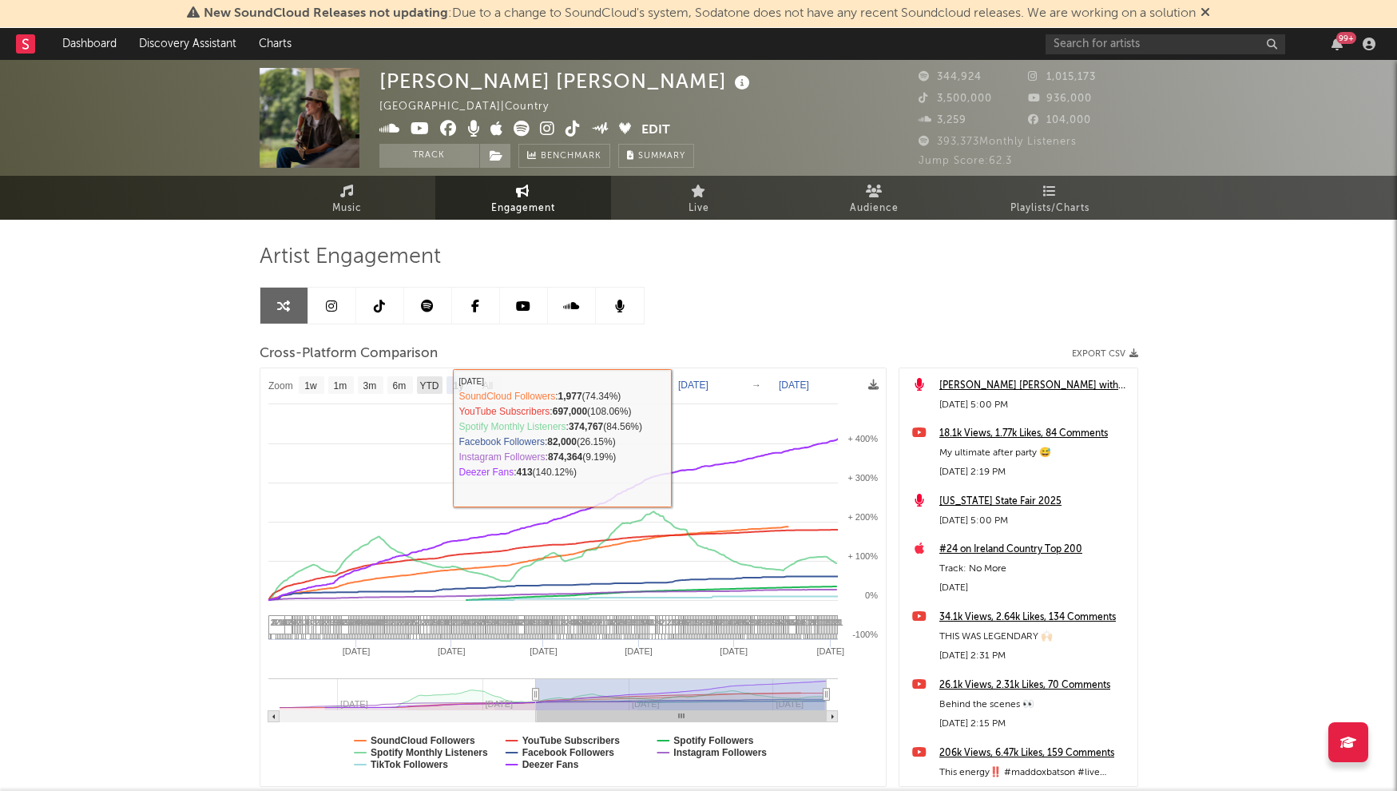
click at [420, 384] on text "YTD" at bounding box center [428, 385] width 19 height 11
select select "YTD"
type input "[DATE]"
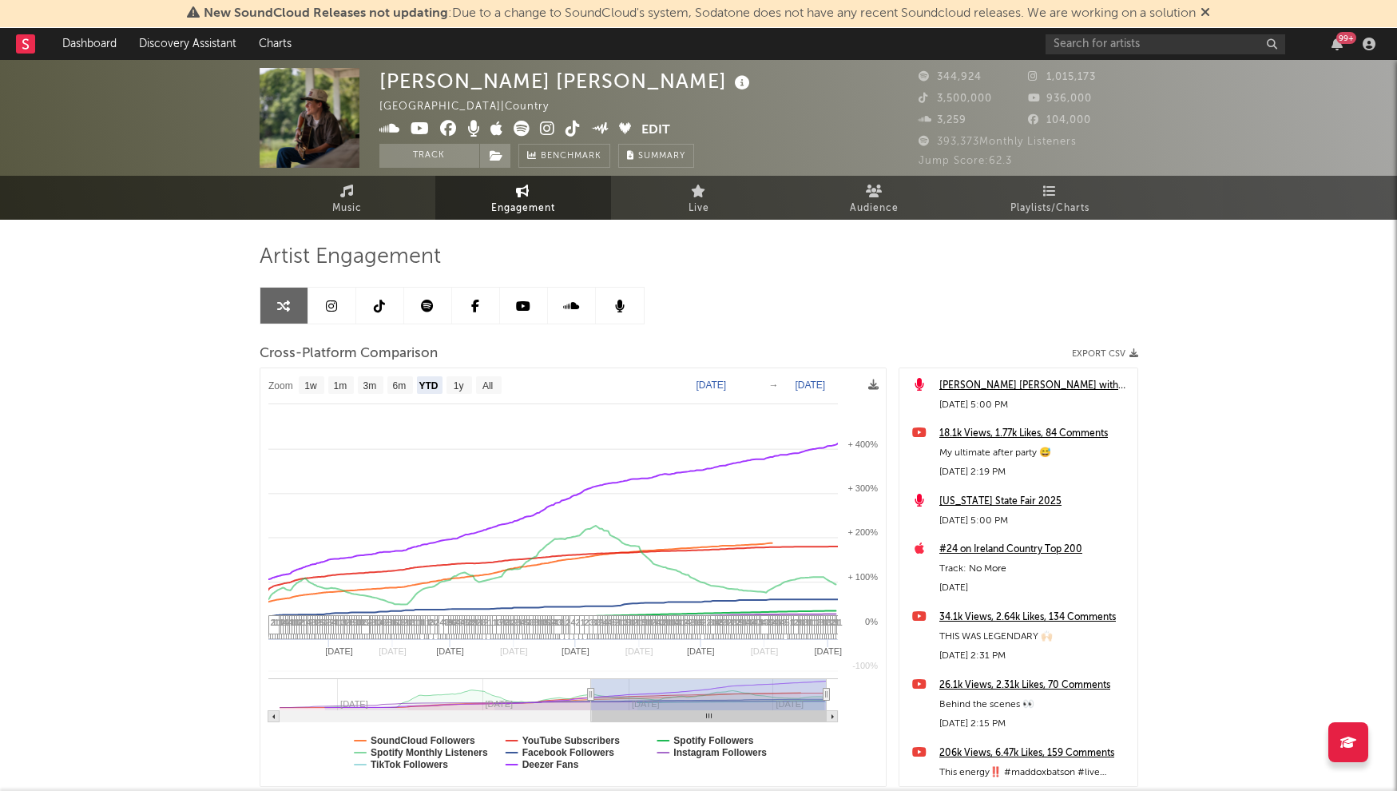
select select "1w"
